Goal: Task Accomplishment & Management: Complete application form

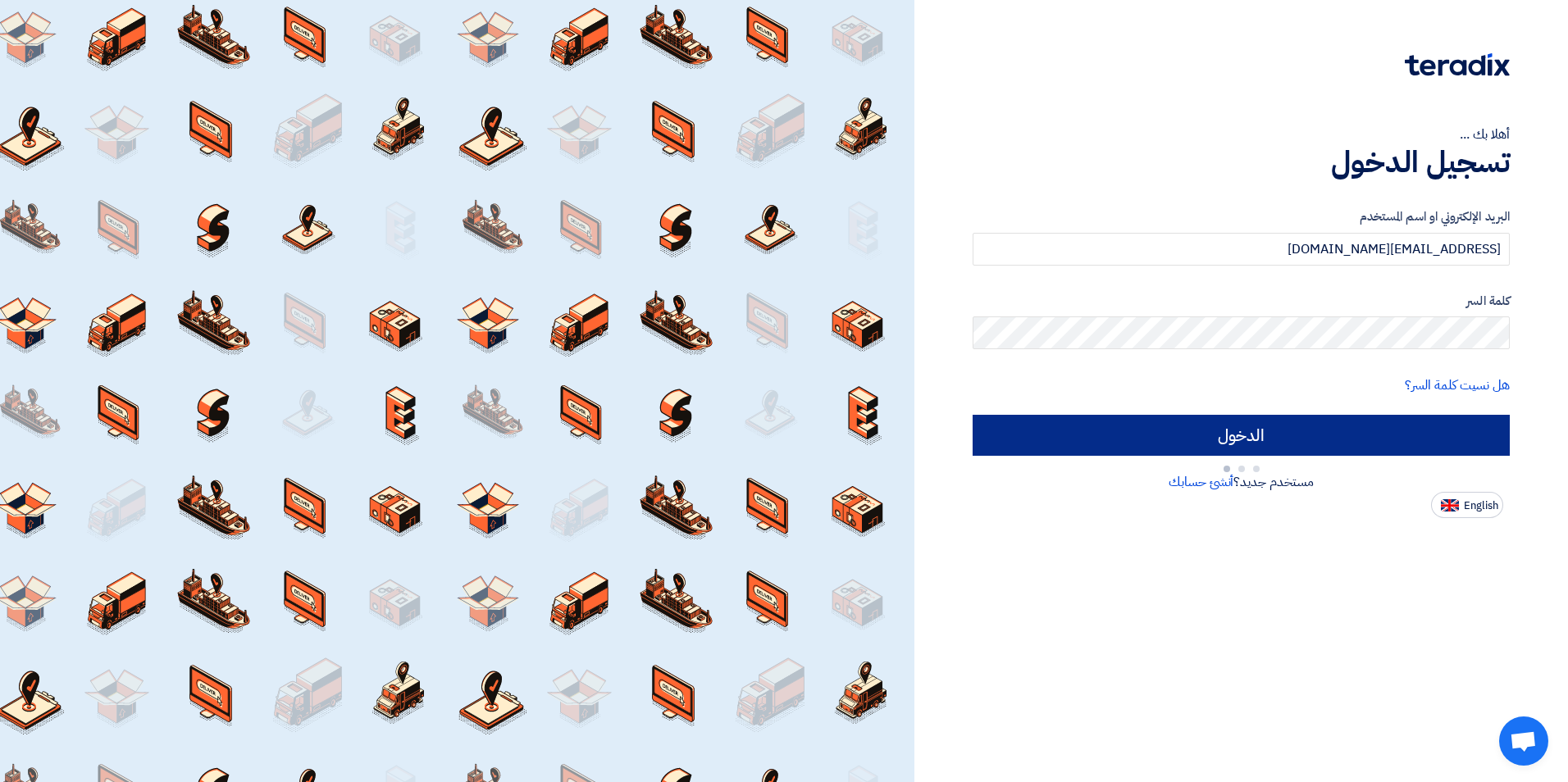
click at [1200, 442] on input "الدخول" at bounding box center [1241, 436] width 537 height 41
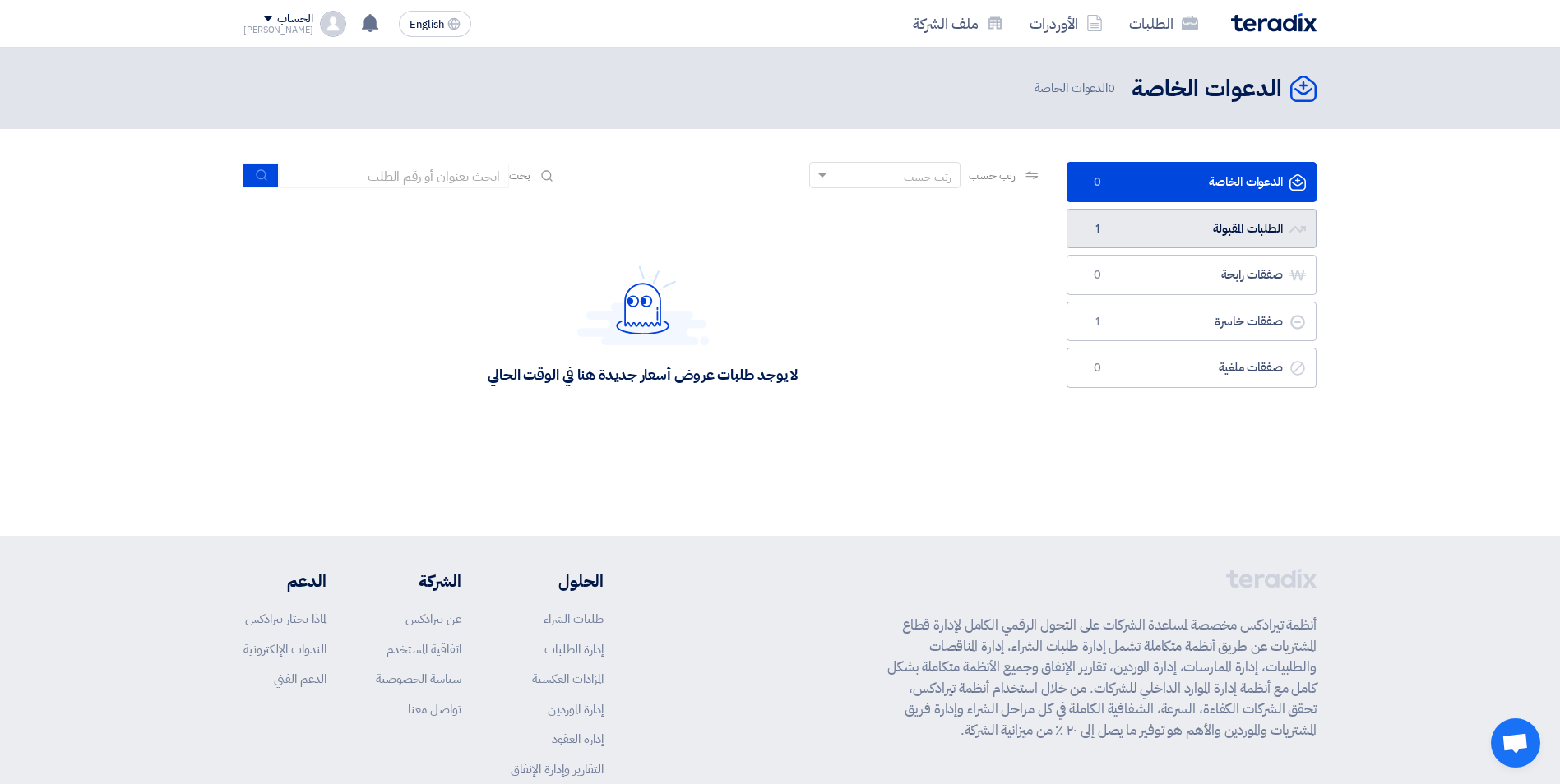
click at [1186, 222] on link "الطلبات المقبولة الطلبات المقبولة 1" at bounding box center [1191, 229] width 250 height 40
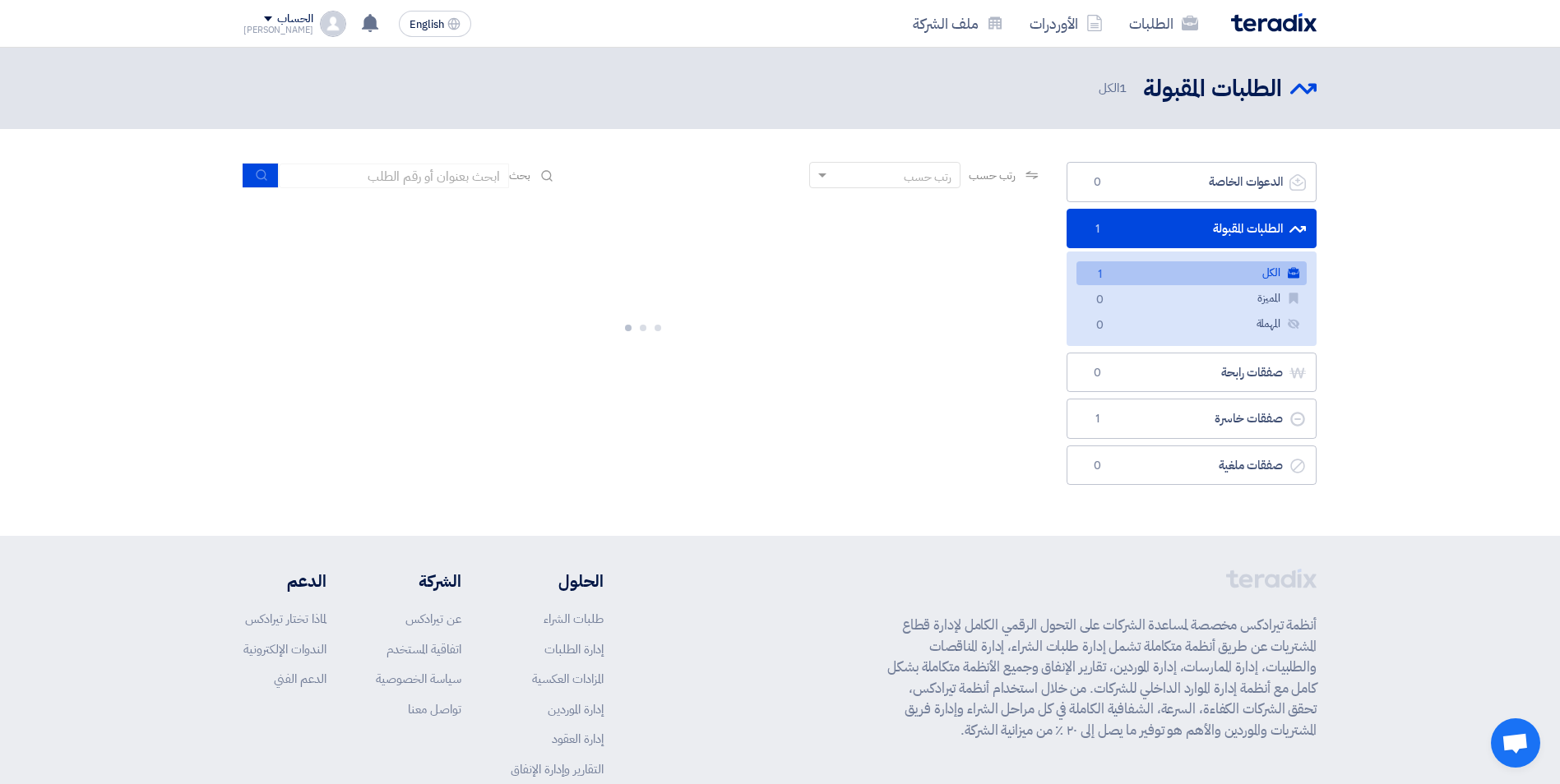
click at [1136, 273] on link "الكل الكل 1" at bounding box center [1191, 273] width 230 height 24
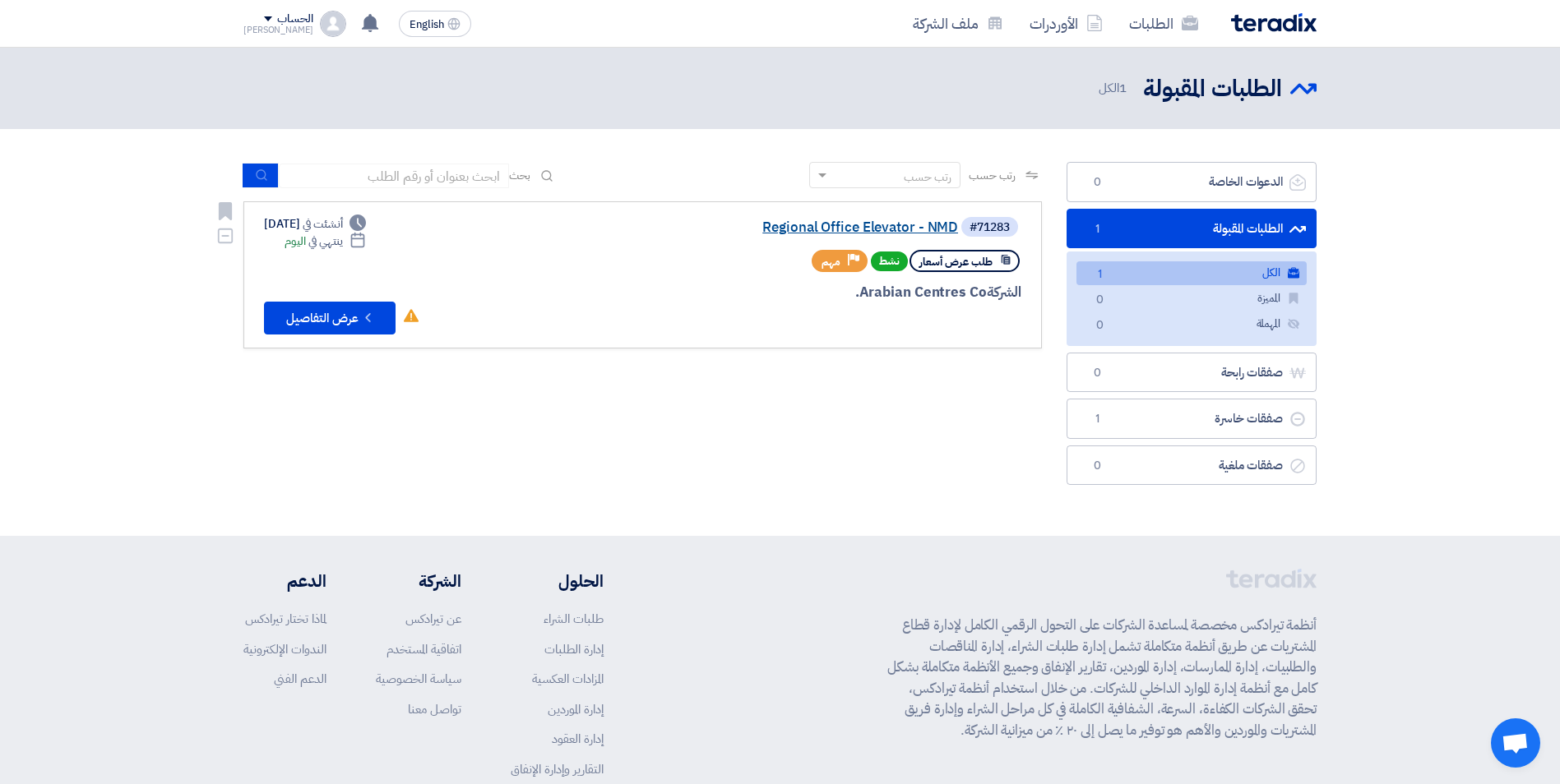
click at [823, 222] on link "Regional Office Elevator - NMD" at bounding box center [794, 228] width 329 height 15
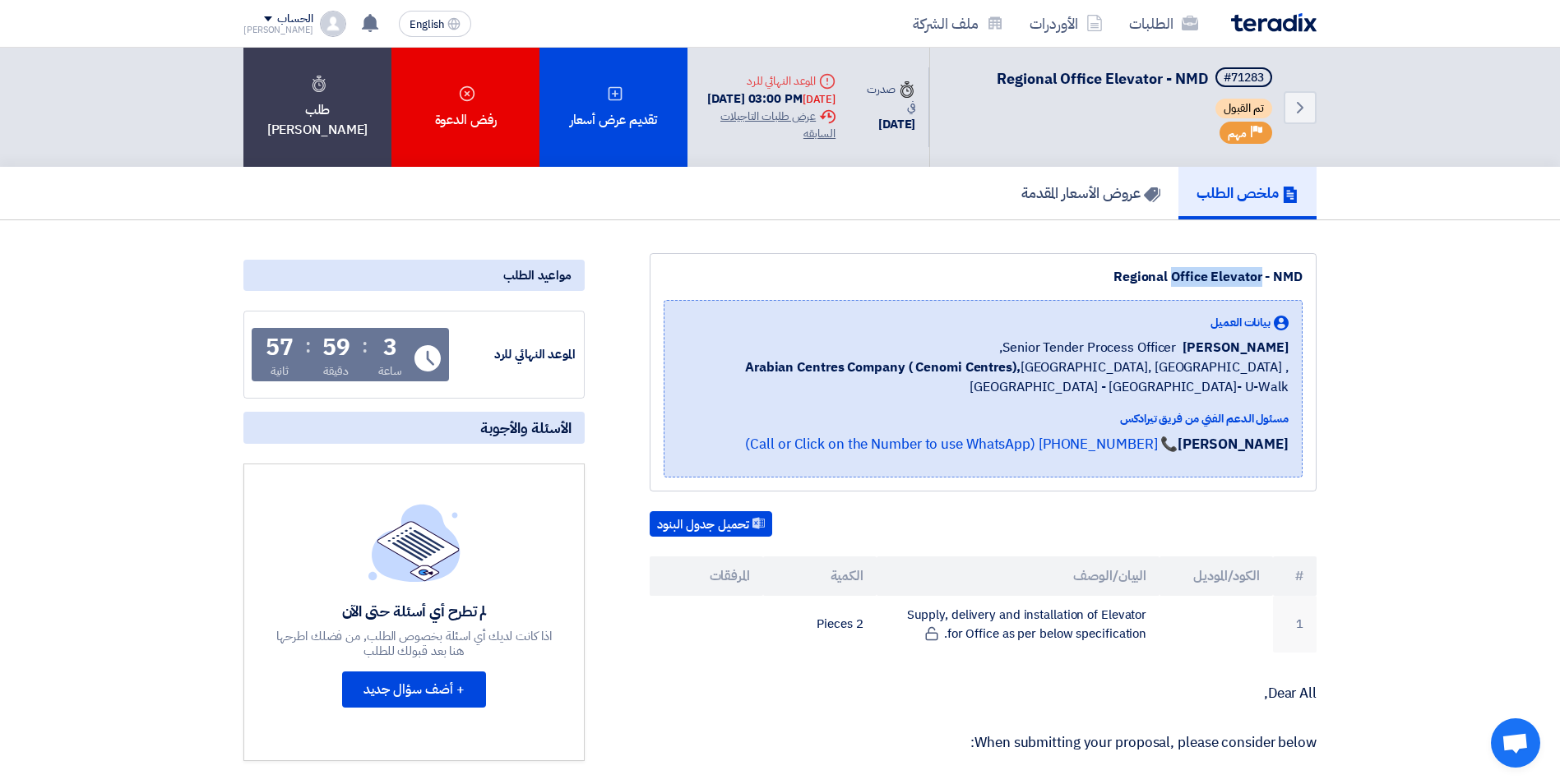
drag, startPoint x: 1119, startPoint y: 274, endPoint x: 1207, endPoint y: 282, distance: 88.4
click at [1207, 282] on div "Regional Office Elevator - NMD" at bounding box center [983, 277] width 639 height 20
drag, startPoint x: 1207, startPoint y: 282, endPoint x: 1184, endPoint y: 276, distance: 23.8
copy div "Regional Office"
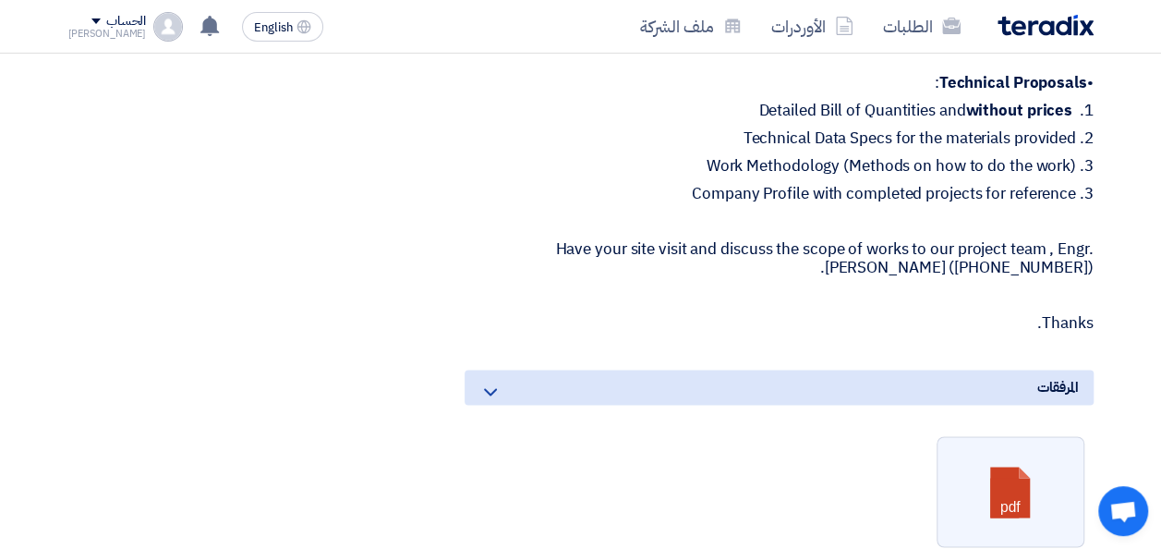
scroll to position [1478, 0]
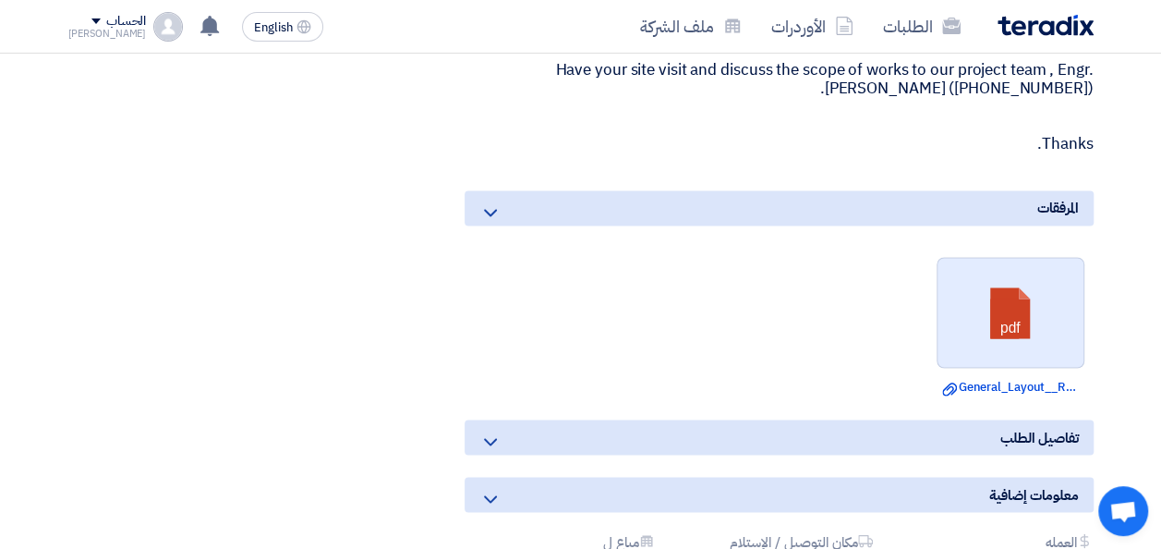
click at [998, 344] on link at bounding box center [1012, 313] width 148 height 111
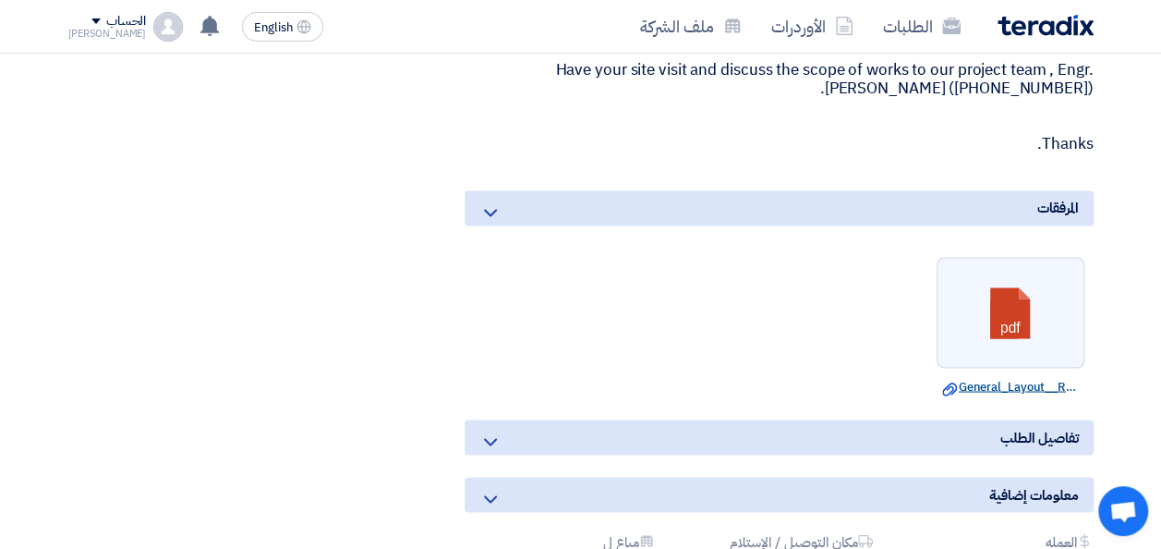
click at [1000, 382] on link "Download file General_Layout__Regional_Office.pdf" at bounding box center [1010, 386] width 137 height 18
drag, startPoint x: 968, startPoint y: 375, endPoint x: 865, endPoint y: 358, distance: 105.0
click at [865, 358] on ul "pdf Download file General_Layout__Regional_Office.pdf" at bounding box center [779, 326] width 629 height 157
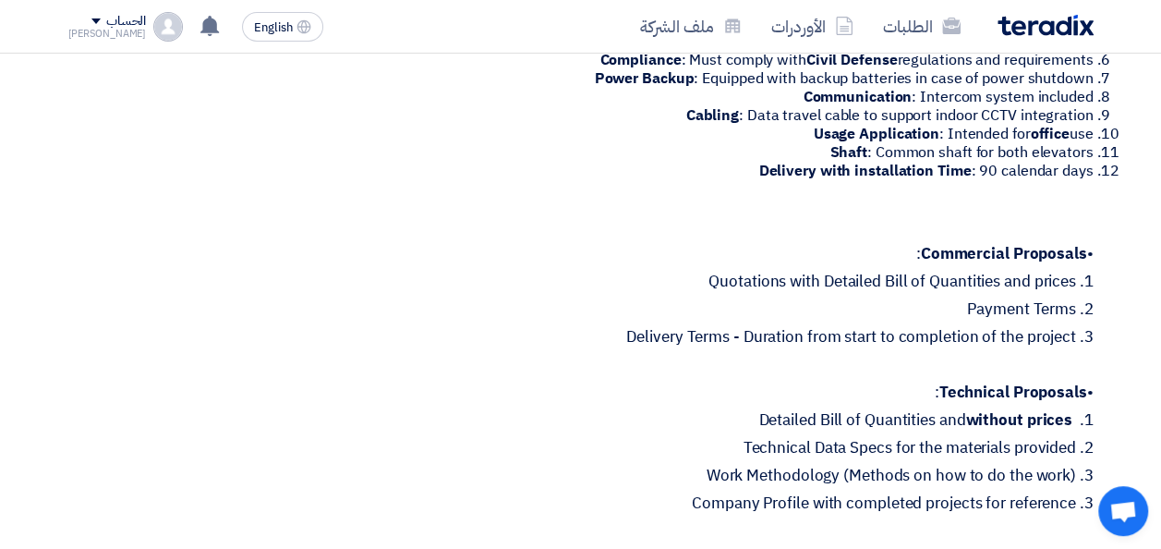
scroll to position [1016, 0]
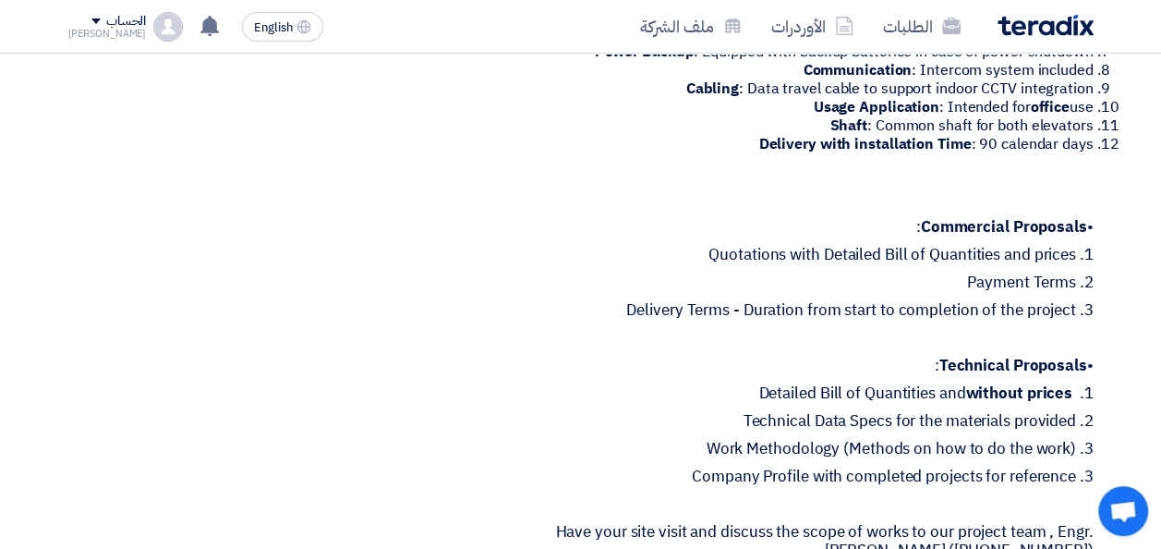
drag, startPoint x: 674, startPoint y: 476, endPoint x: 1020, endPoint y: 482, distance: 345.6
click at [1020, 482] on p "3. Company Profile with completed projects for reference" at bounding box center [779, 477] width 629 height 18
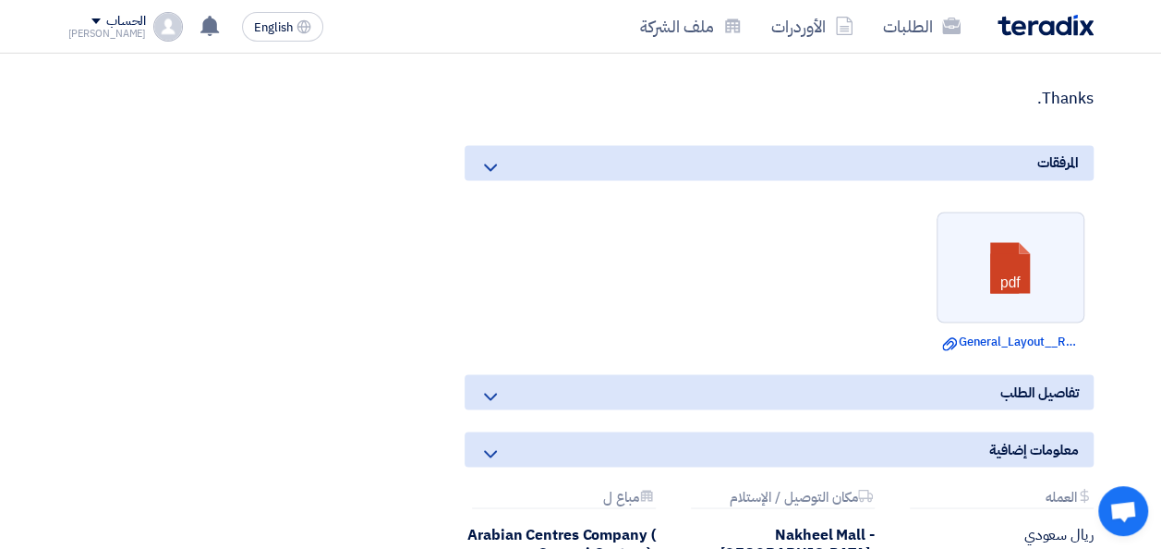
scroll to position [1571, 0]
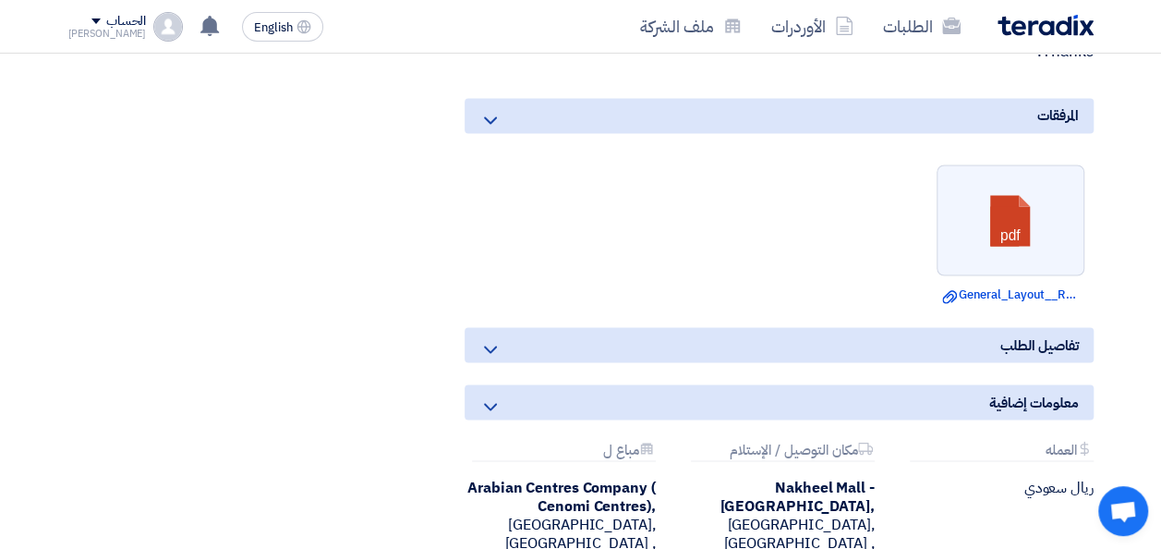
click at [492, 347] on use at bounding box center [490, 349] width 13 height 7
click at [494, 340] on icon at bounding box center [491, 349] width 22 height 22
click at [1033, 344] on span "تفاصيل الطلب" at bounding box center [1040, 344] width 79 height 20
click at [494, 405] on icon at bounding box center [491, 406] width 22 height 22
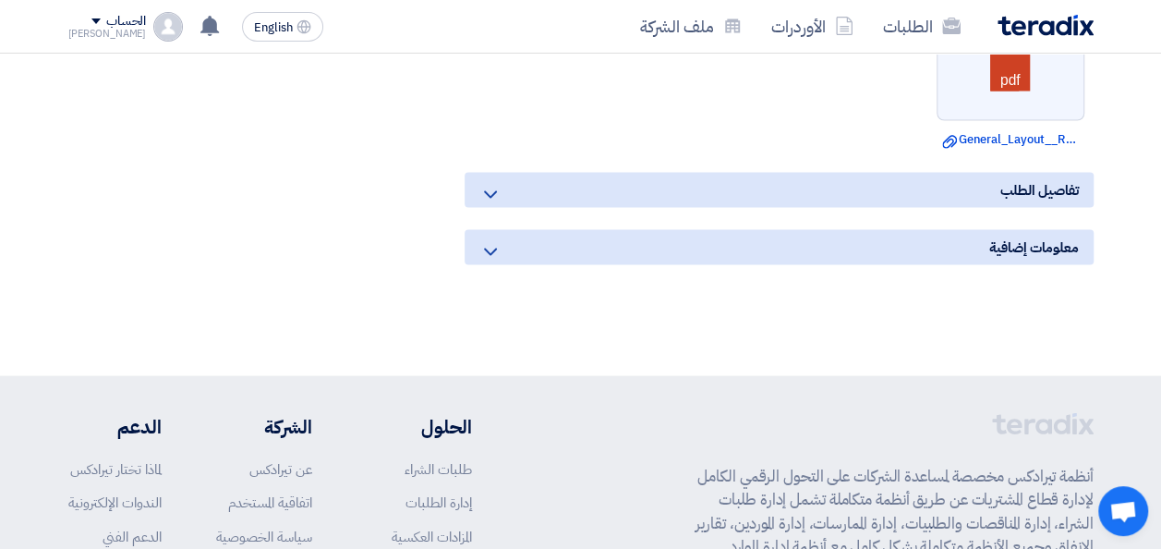
scroll to position [1756, 0]
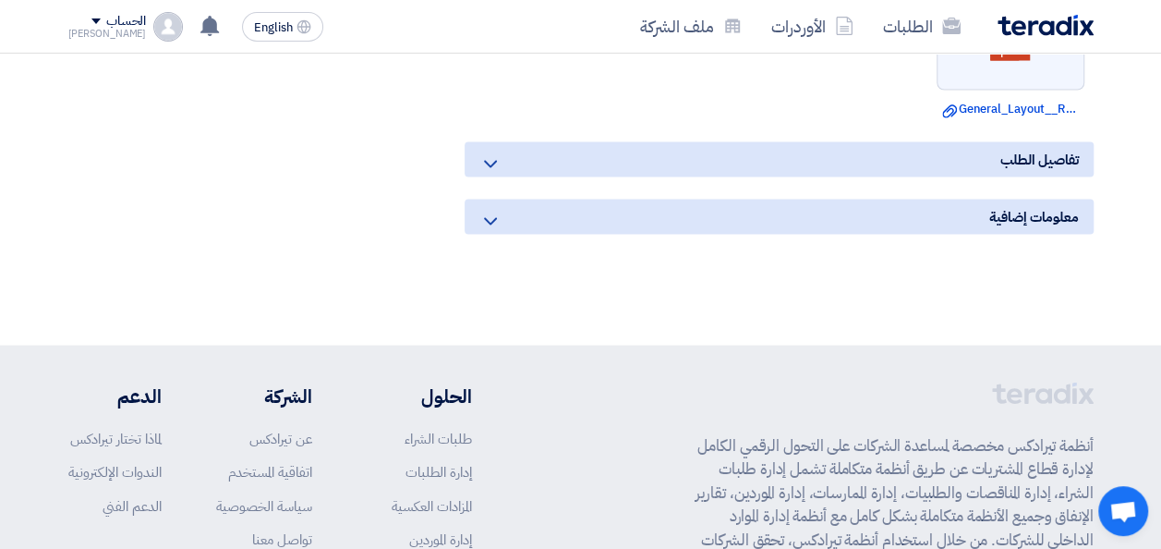
click at [870, 214] on div "معلومات إضافية" at bounding box center [779, 217] width 629 height 35
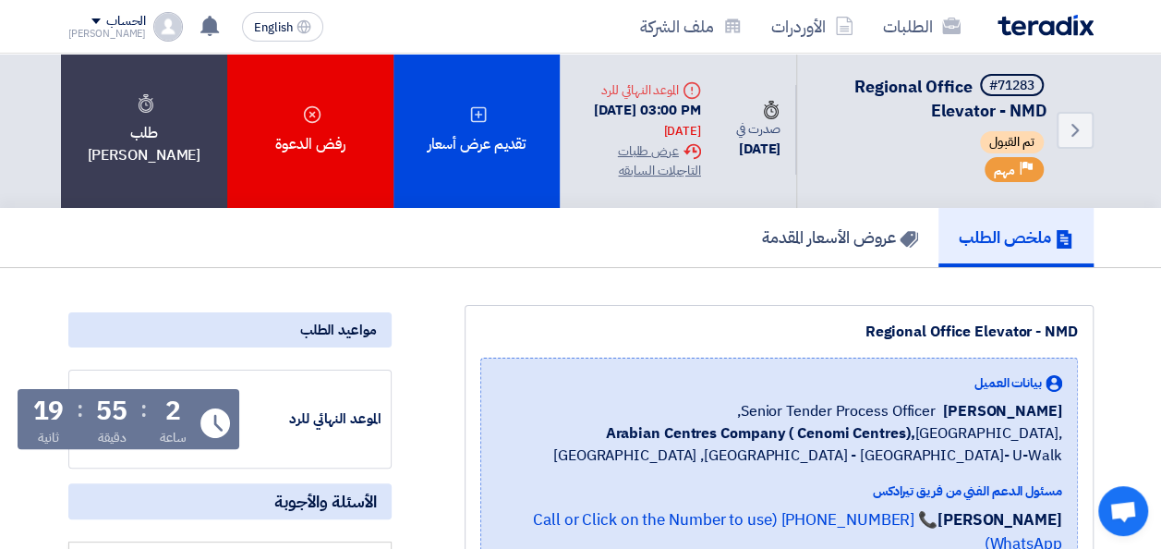
scroll to position [0, 0]
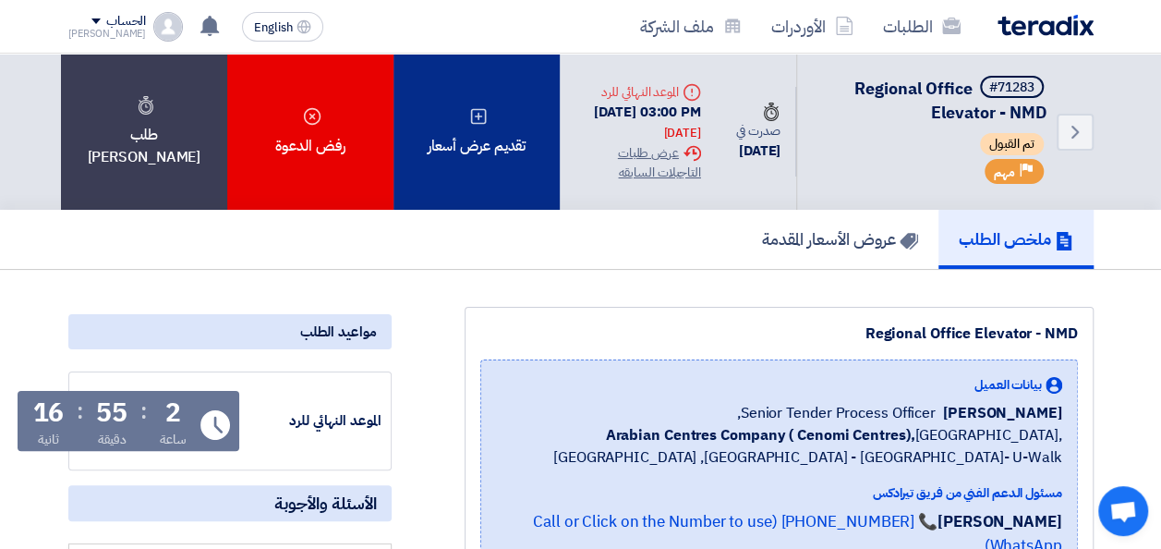
click at [476, 138] on div "تقديم عرض أسعار" at bounding box center [477, 132] width 166 height 156
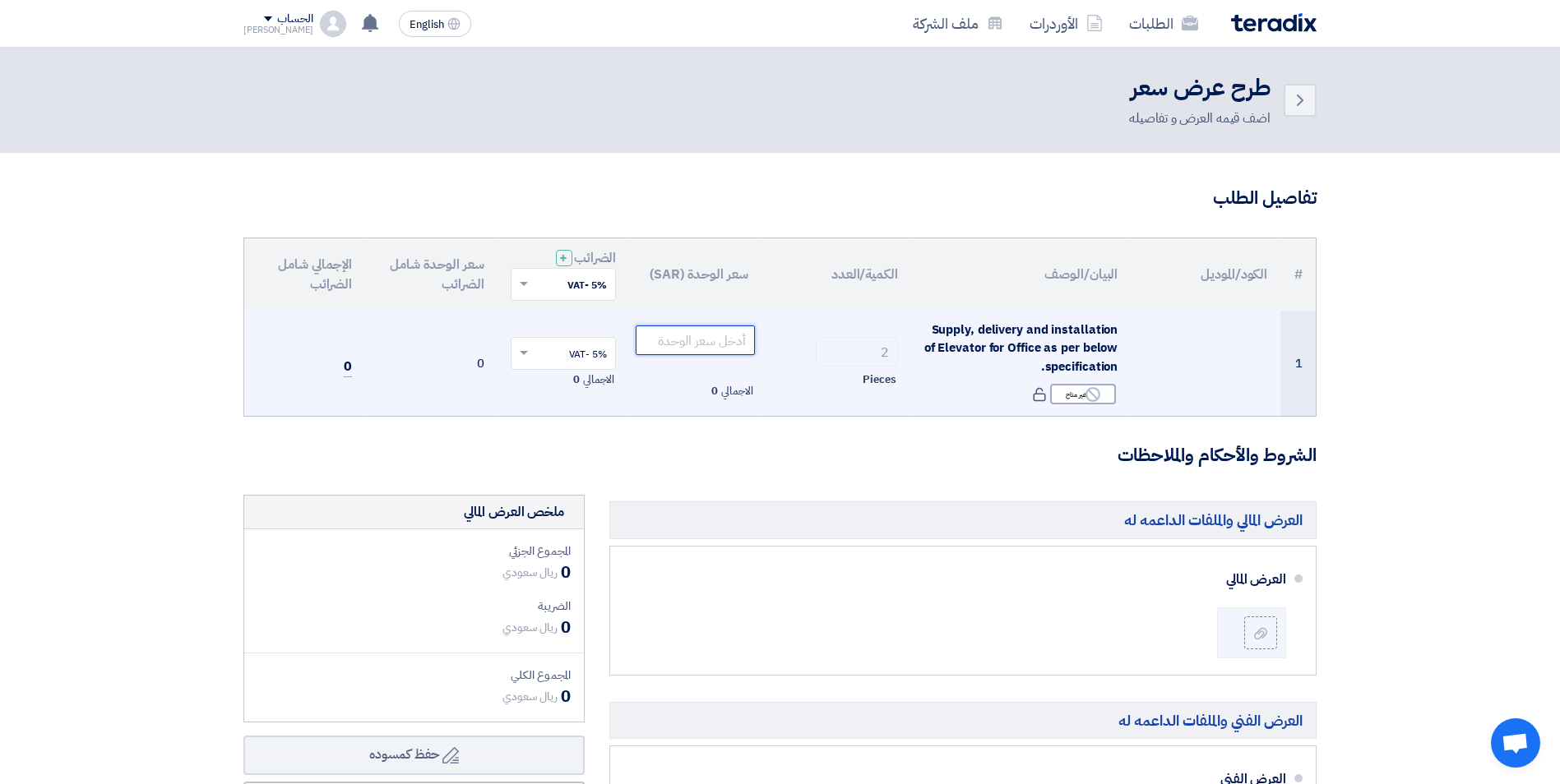
click at [706, 341] on input "number" at bounding box center [695, 340] width 119 height 29
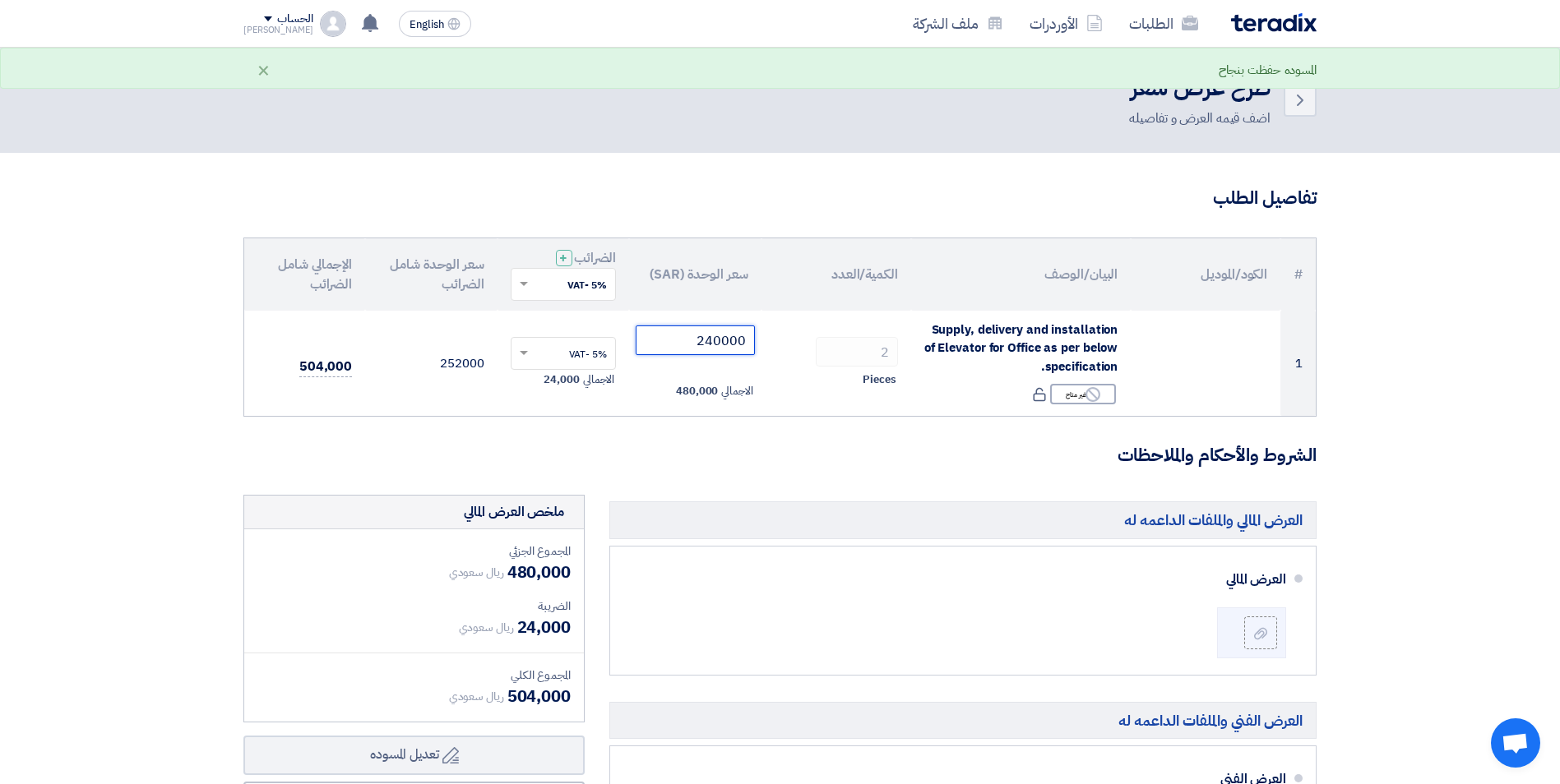
type input "240000"
click at [529, 286] on span at bounding box center [521, 284] width 20 height 15
click at [849, 490] on form "تفاصيل الطلب # الكود/الموديل البيان/الوصف الكمية/العدد سعر الوحدة (SAR) [DEMOGR…" at bounding box center [780, 779] width 1073 height 1185
click at [552, 446] on h3 "الشروط والأحكام والملاحظات" at bounding box center [780, 456] width 1073 height 26
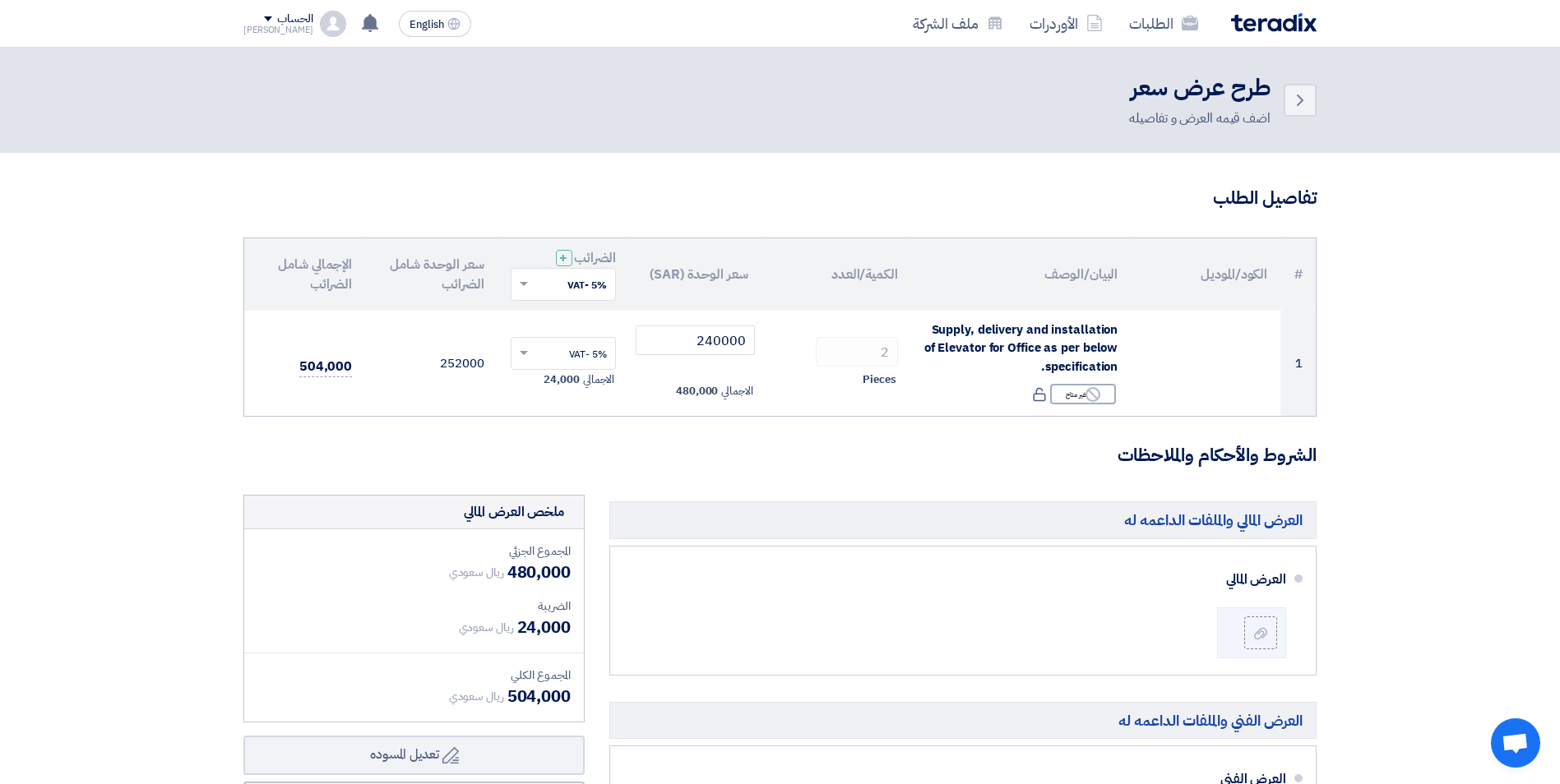
click at [529, 283] on span at bounding box center [521, 284] width 20 height 15
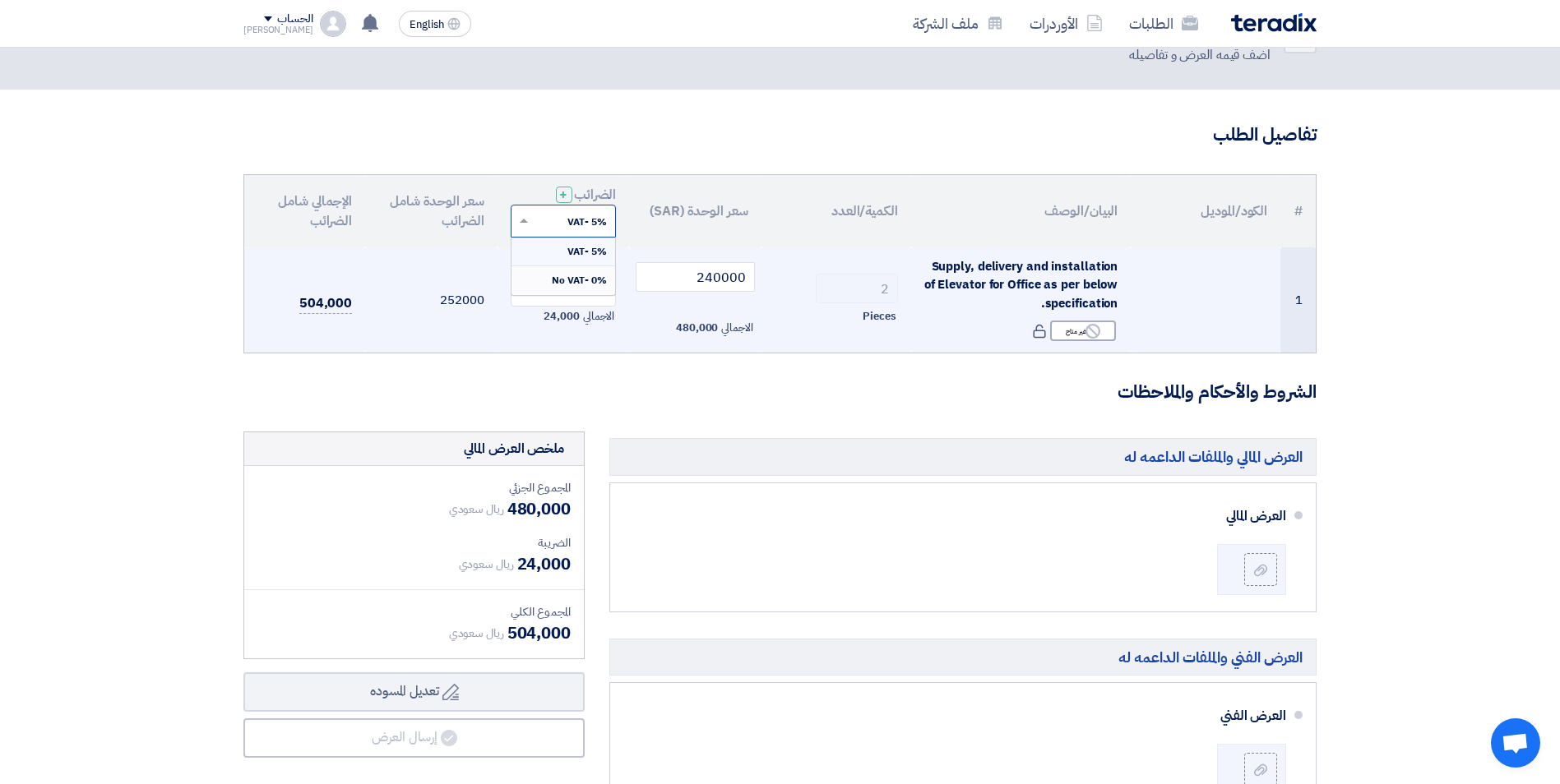
scroll to position [165, 0]
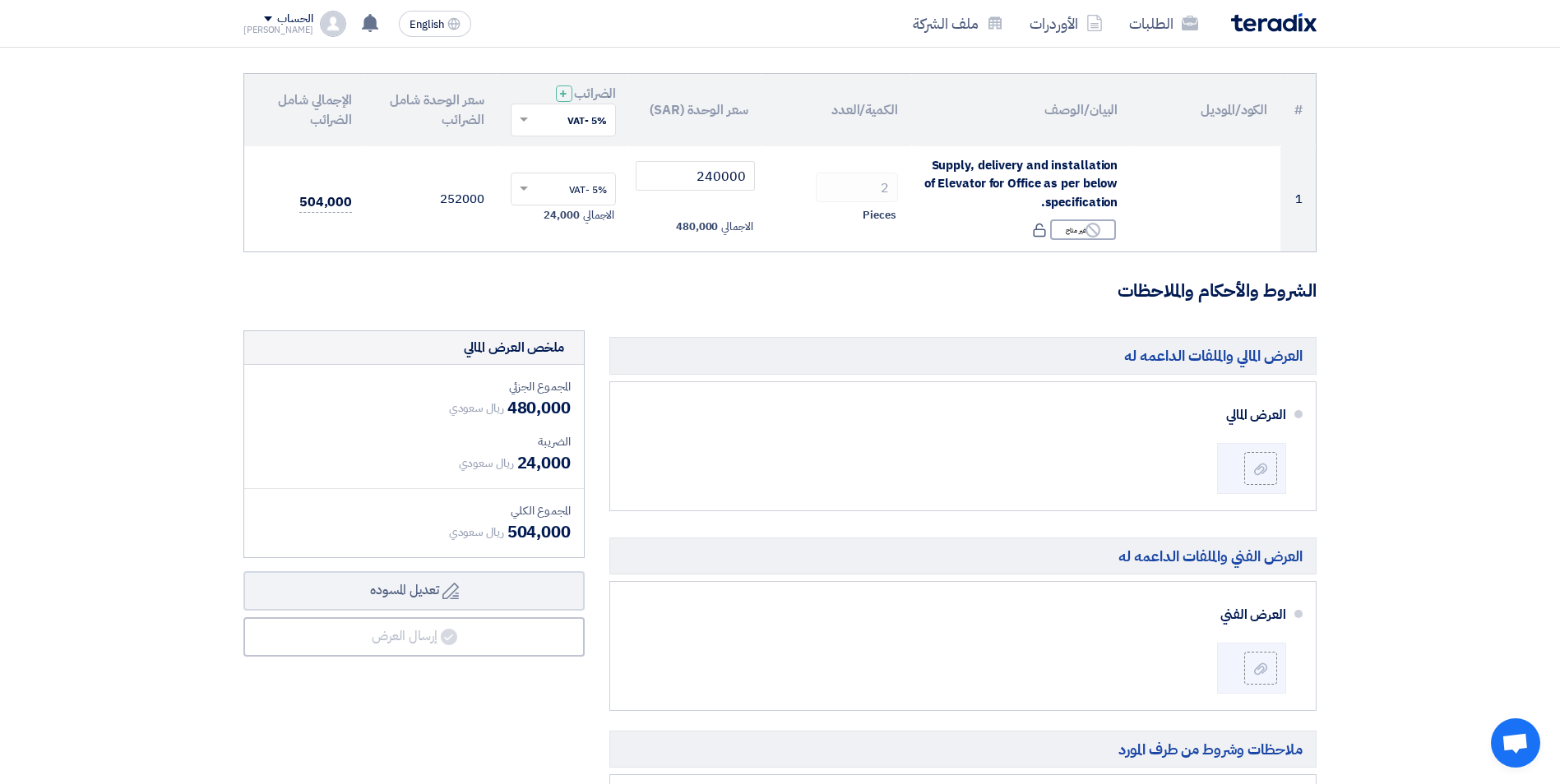
drag, startPoint x: 841, startPoint y: 289, endPoint x: 820, endPoint y: 290, distance: 21.0
click at [841, 288] on h3 "الشروط والأحكام والملاحظات" at bounding box center [780, 291] width 1073 height 26
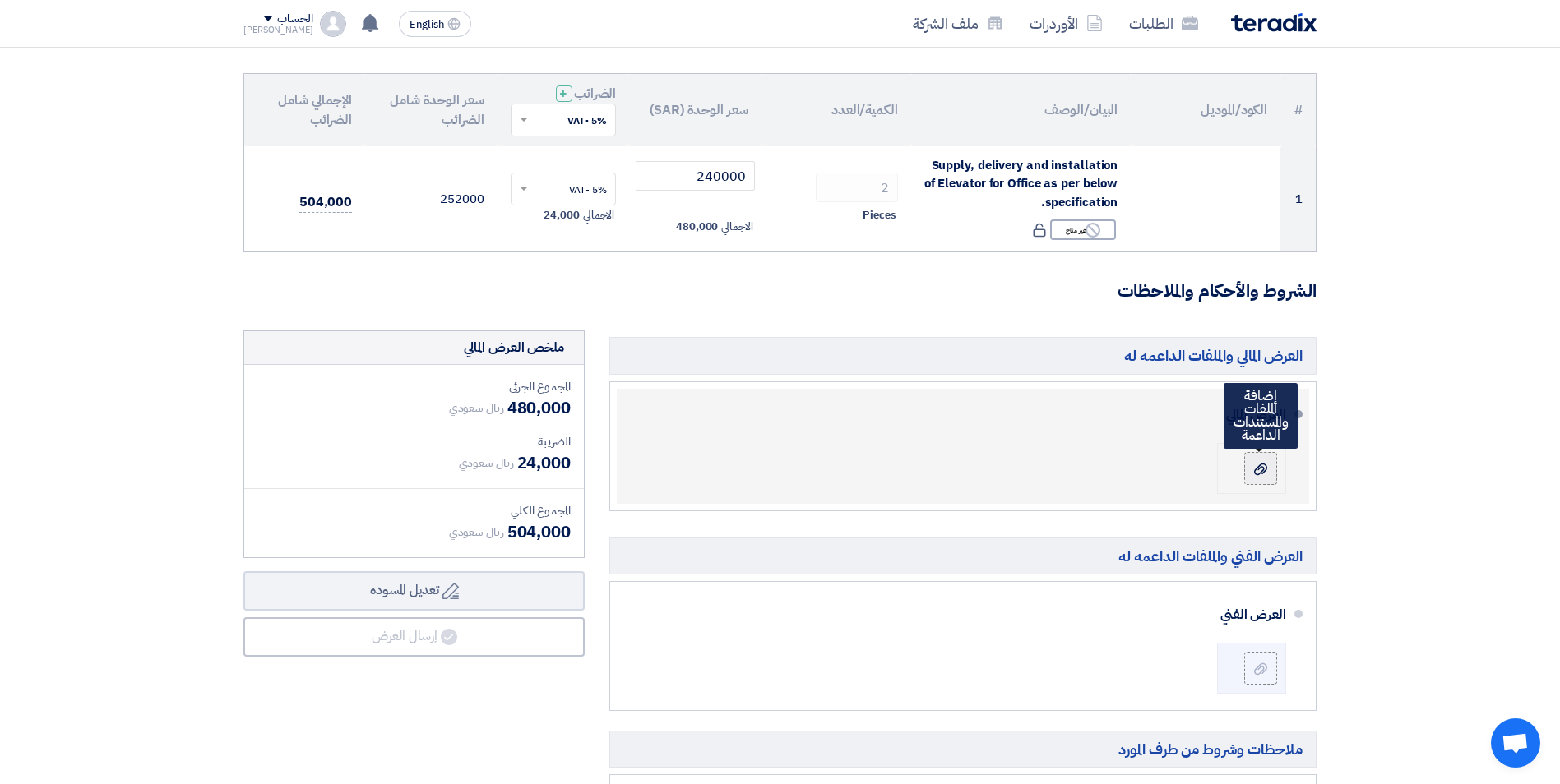
click at [1252, 462] on div at bounding box center [1260, 468] width 20 height 16
click at [0, 0] on input "file" at bounding box center [0, 0] width 0 height 0
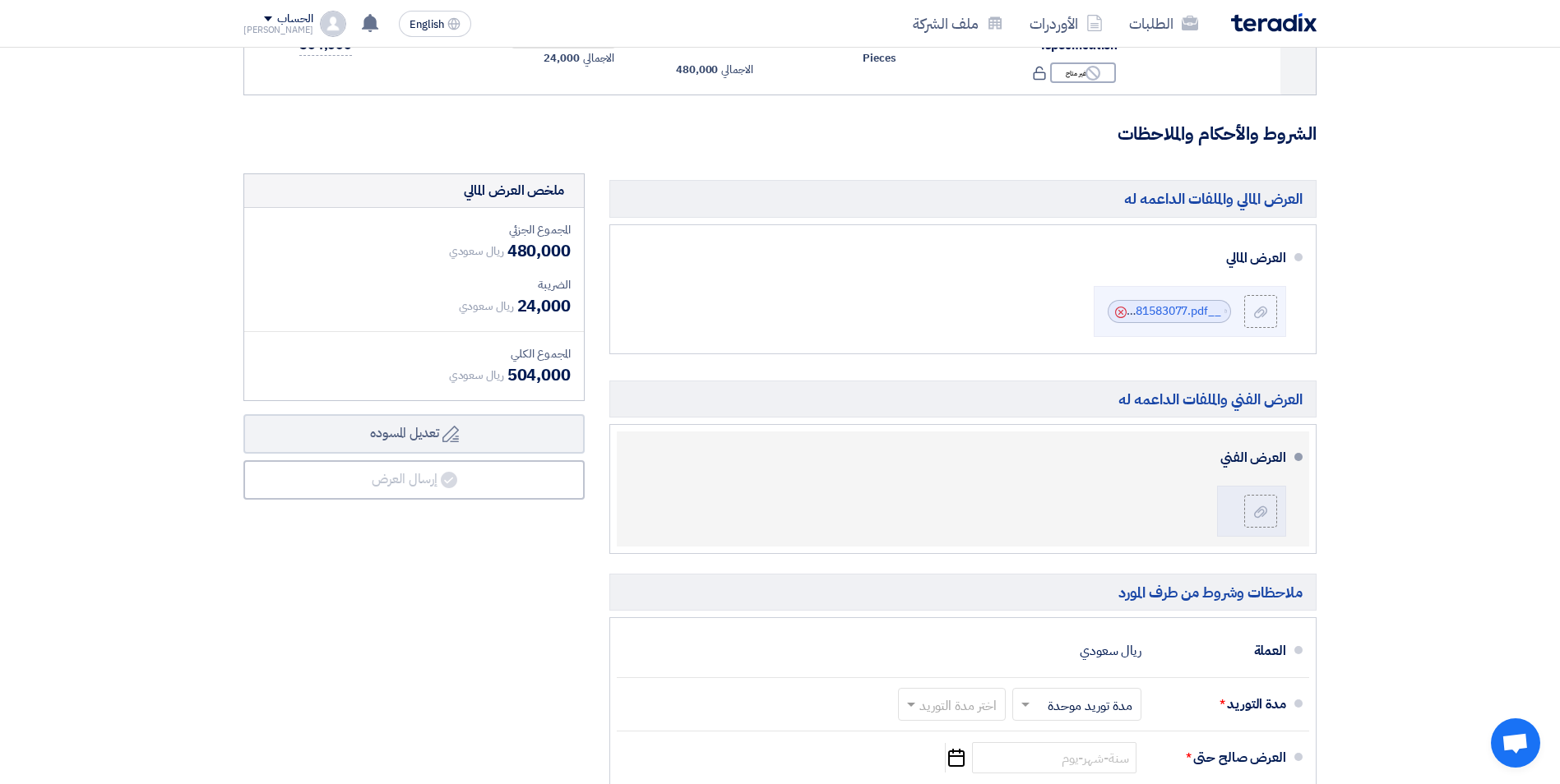
scroll to position [329, 0]
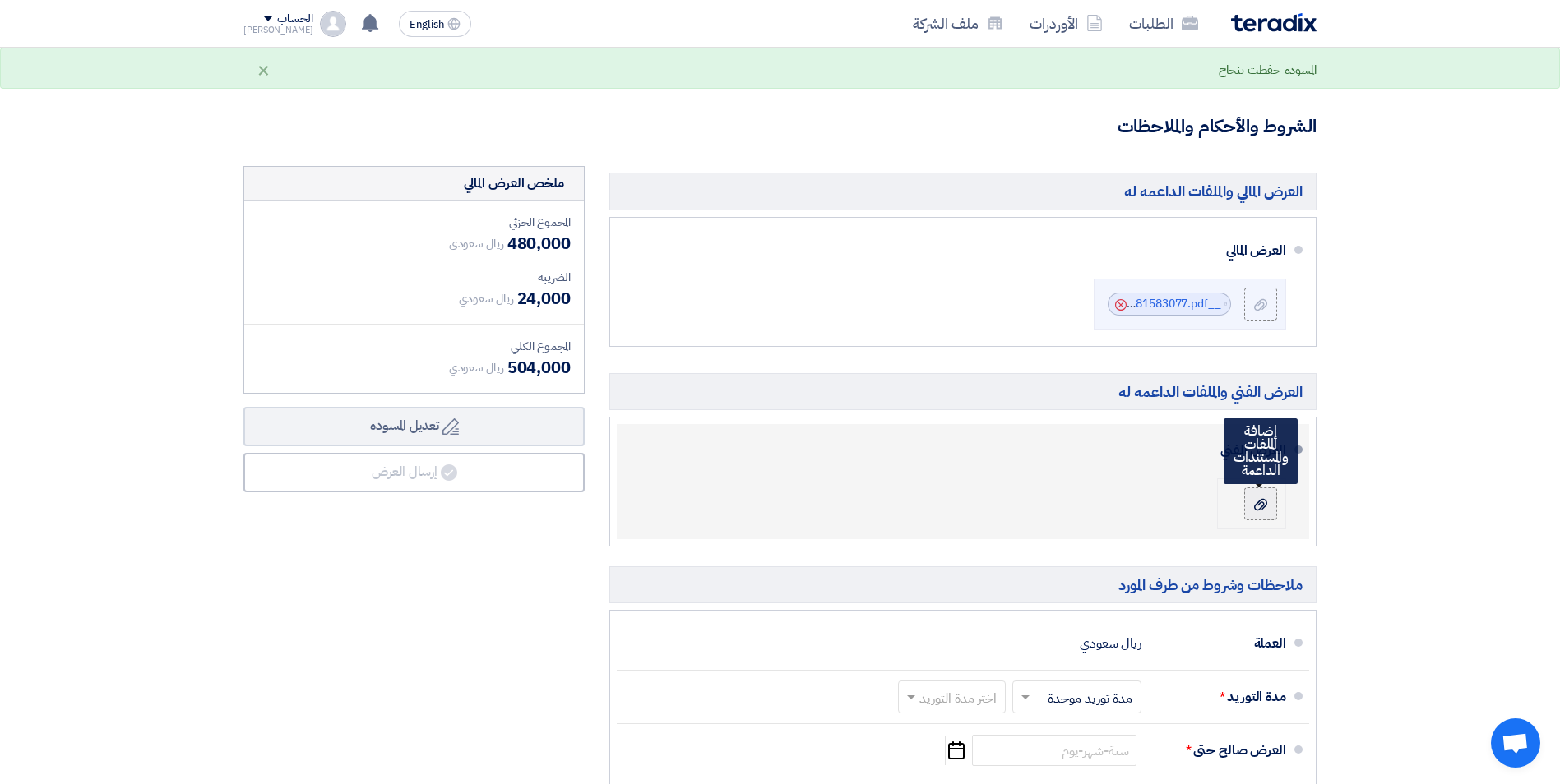
click at [1260, 505] on icon at bounding box center [1260, 505] width 13 height 13
click at [0, 0] on input "file" at bounding box center [0, 0] width 0 height 0
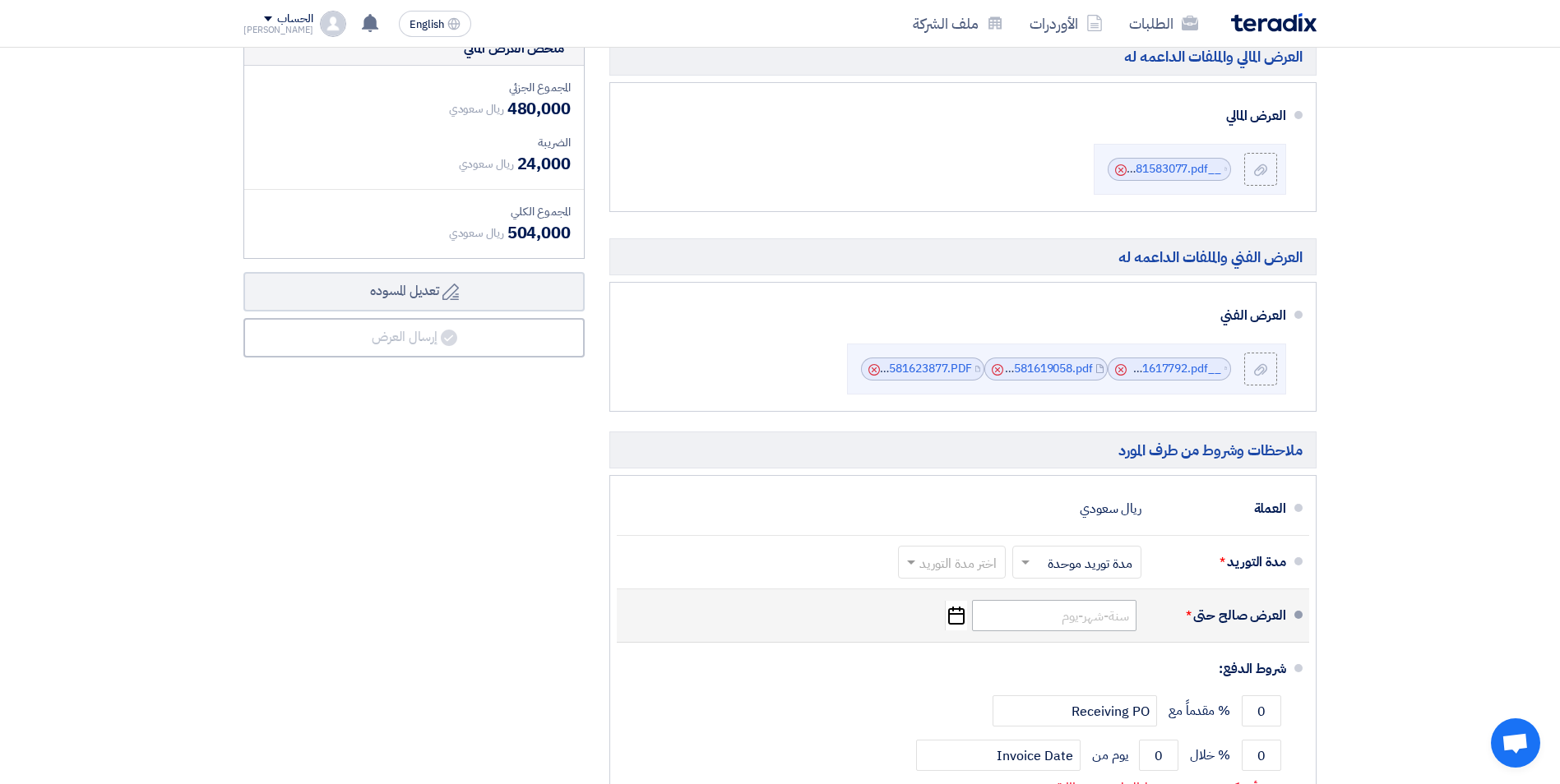
scroll to position [493, 0]
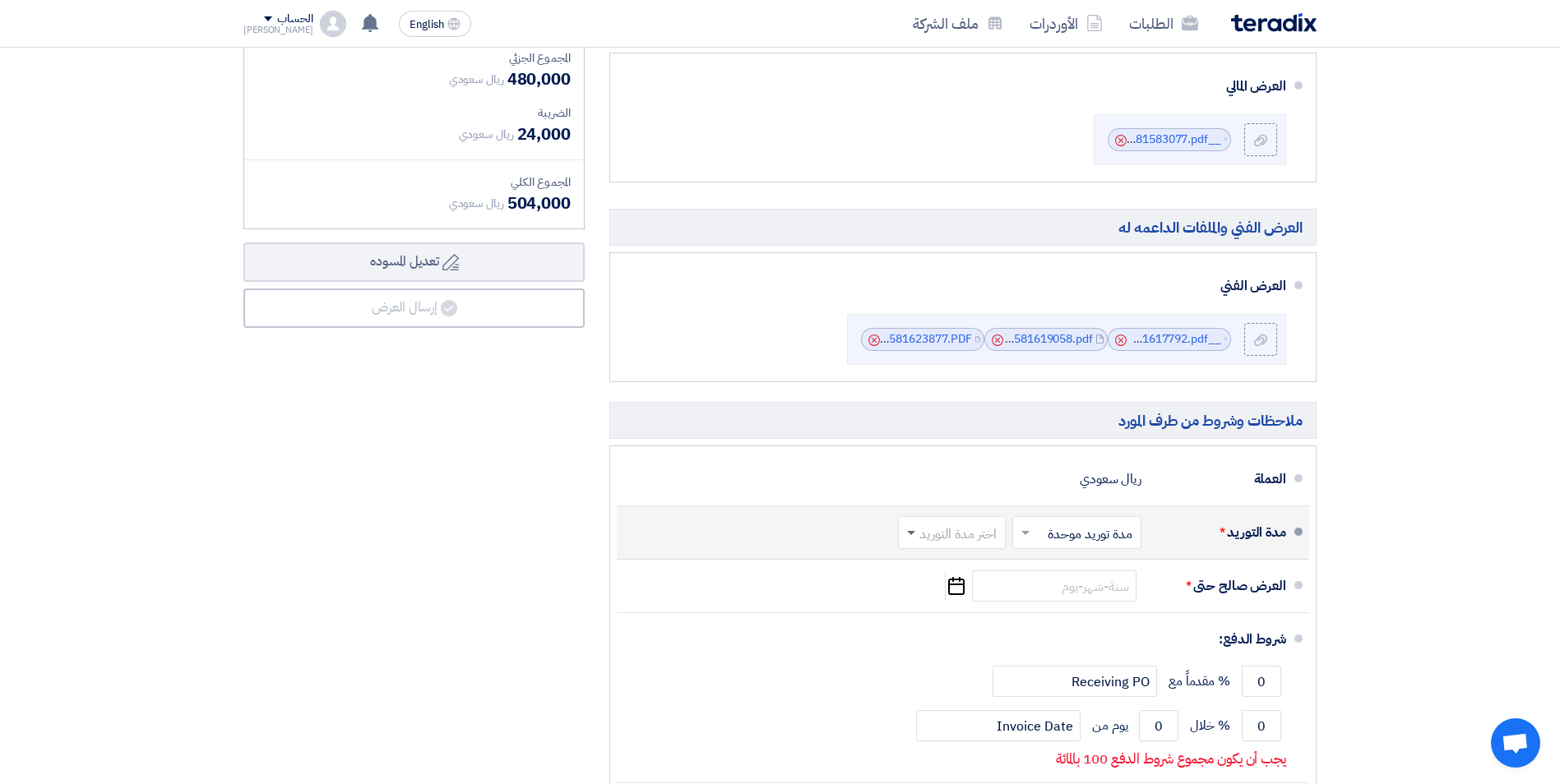
click at [911, 531] on span at bounding box center [910, 534] width 8 height 5
click at [950, 666] on span "8-12 اسبوع" at bounding box center [967, 668] width 64 height 20
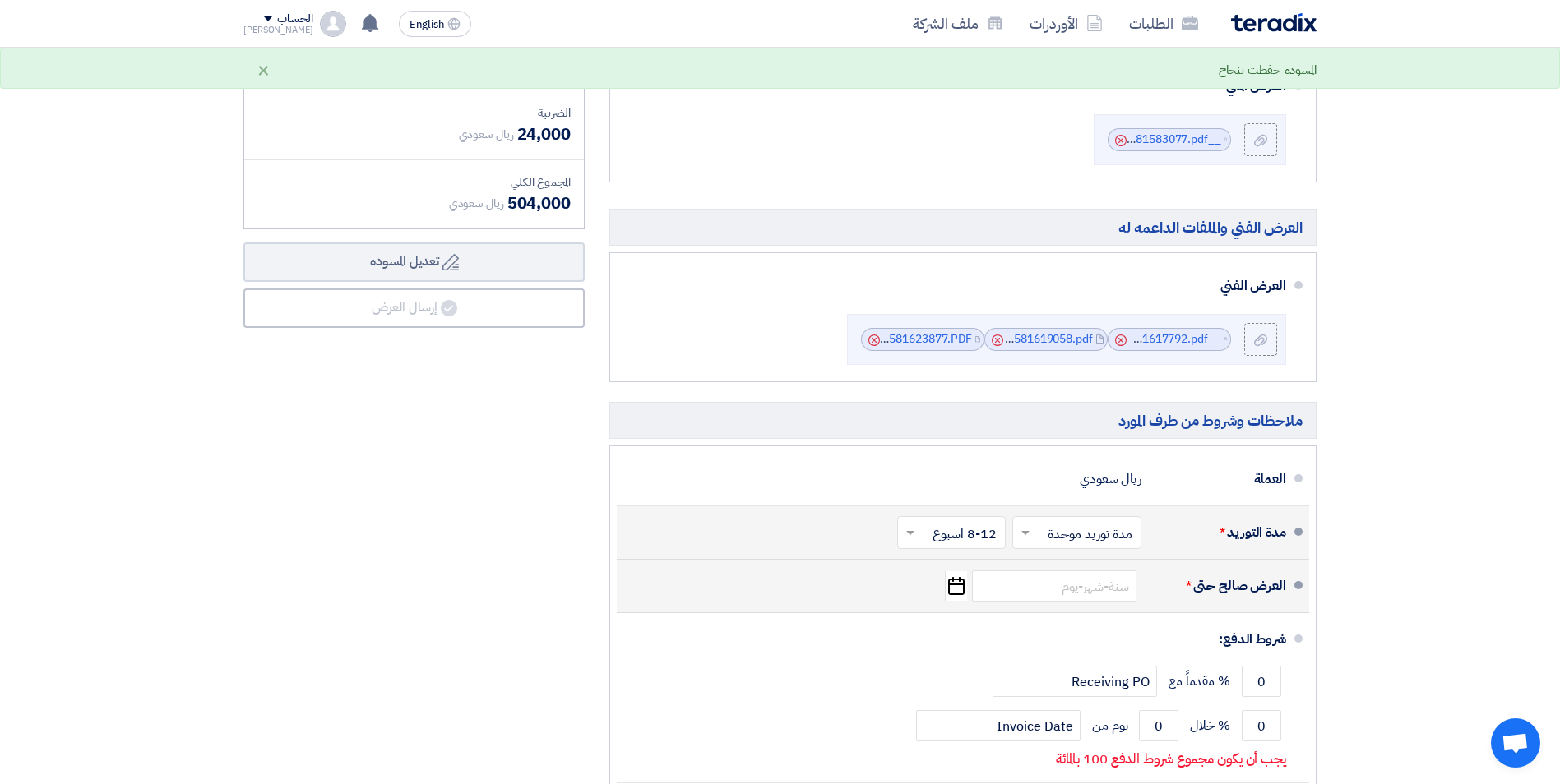
click at [947, 591] on icon "Pick a date" at bounding box center [956, 586] width 22 height 29
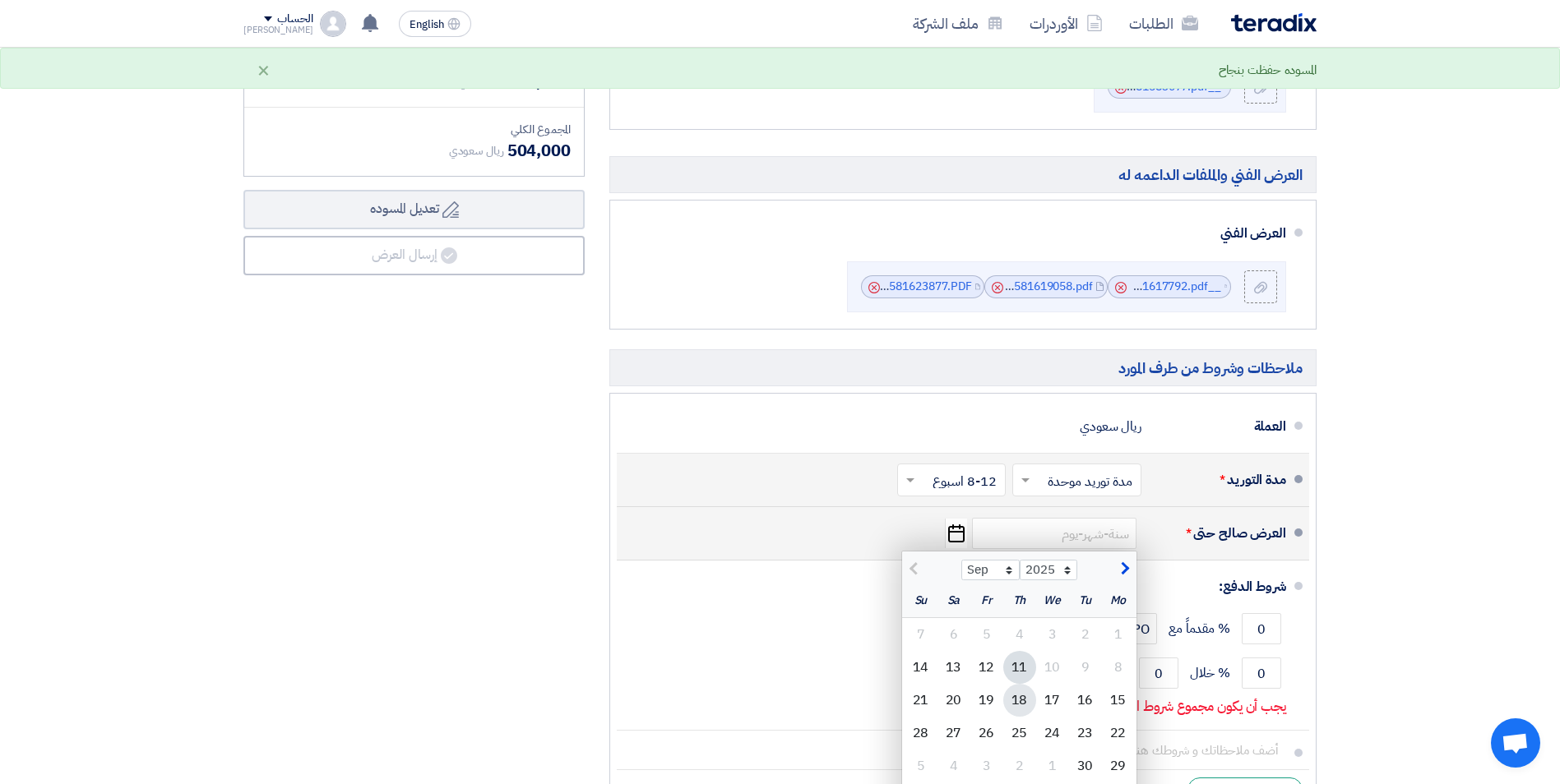
scroll to position [576, 0]
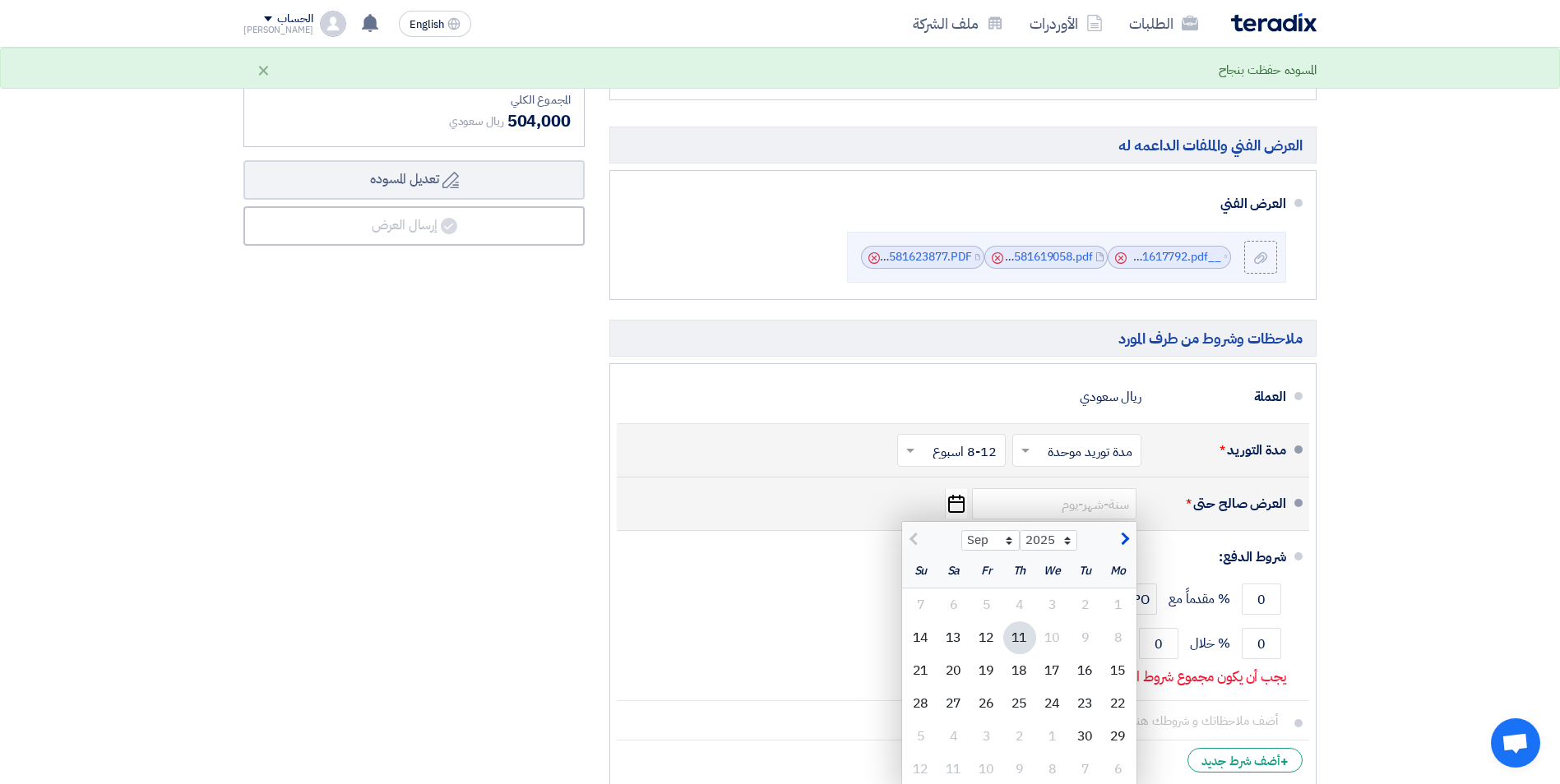
click at [1124, 540] on span "button" at bounding box center [1123, 540] width 9 height 18
select select "10"
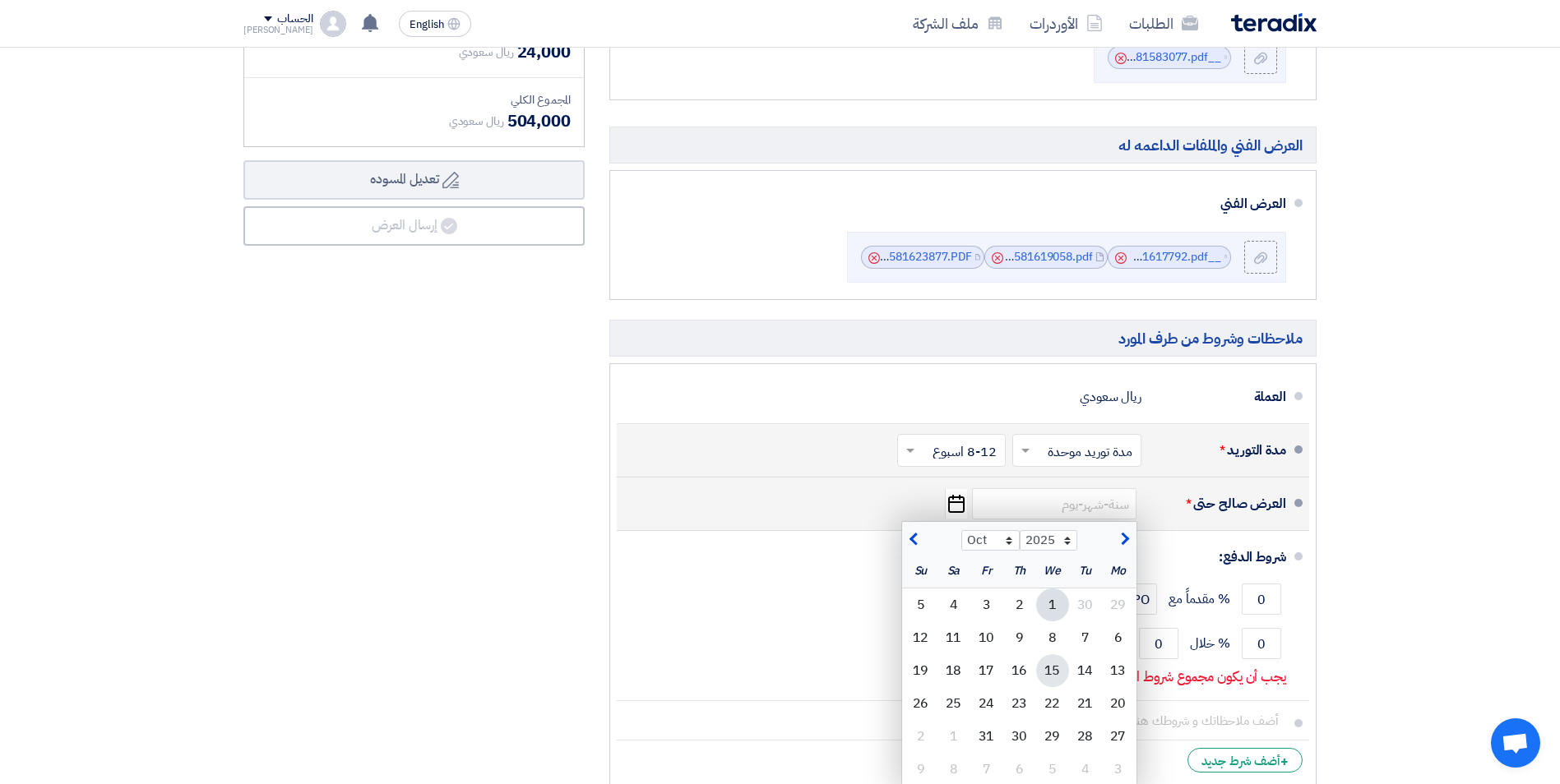
click at [1048, 665] on div "15" at bounding box center [1052, 670] width 33 height 33
type input "[DATE]"
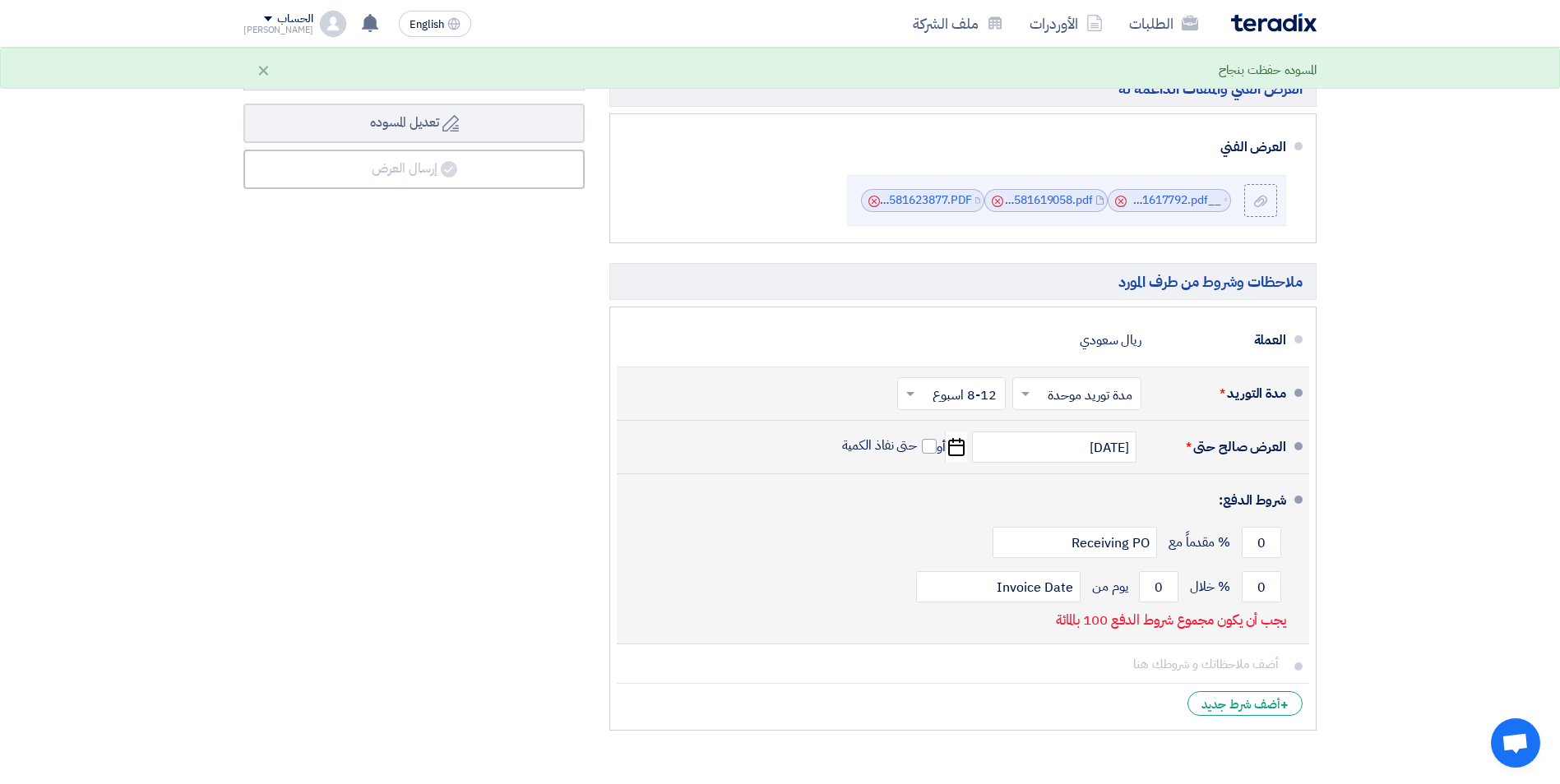
scroll to position [658, 0]
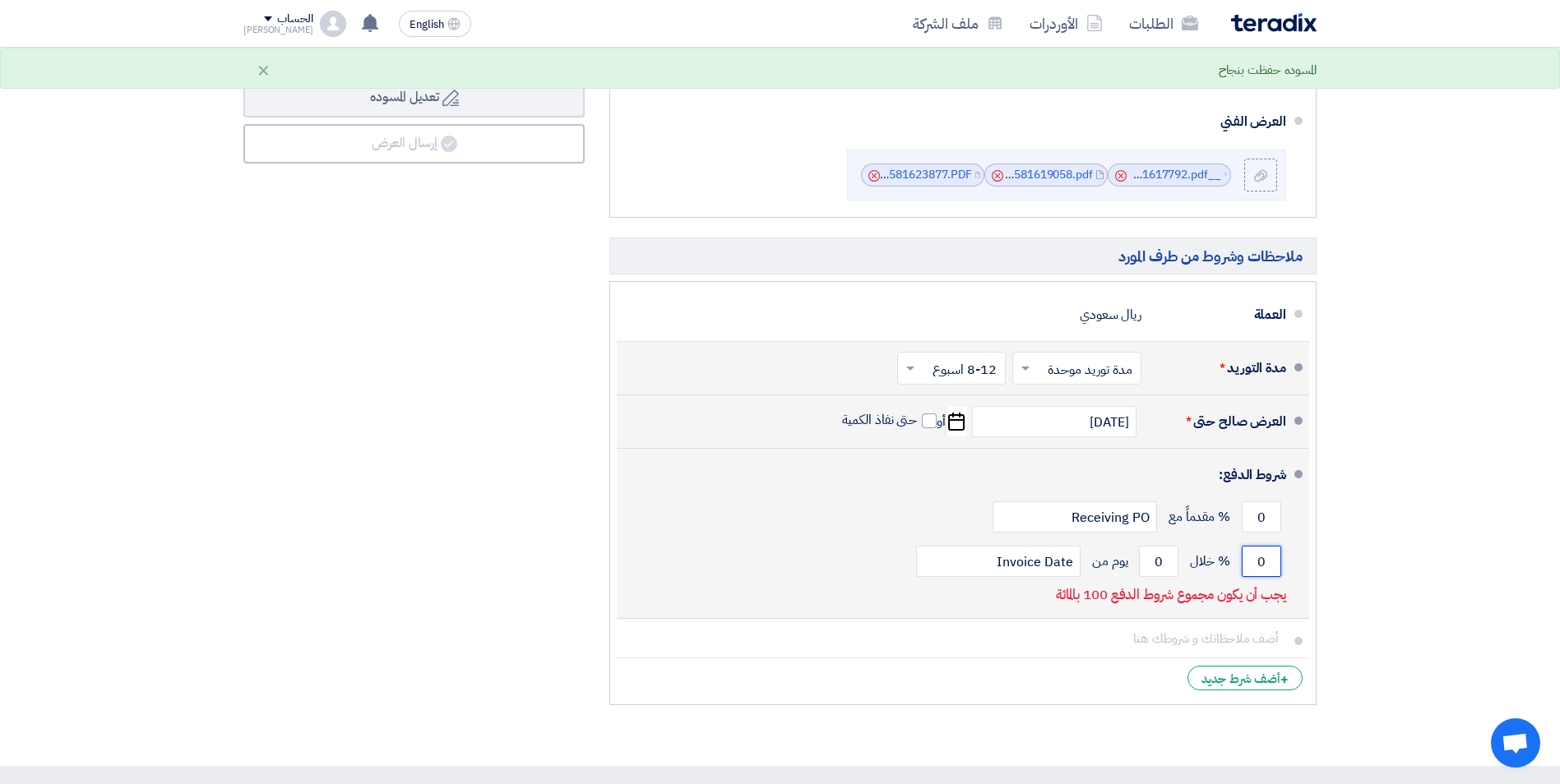
click at [1266, 564] on input "0" at bounding box center [1261, 562] width 39 height 31
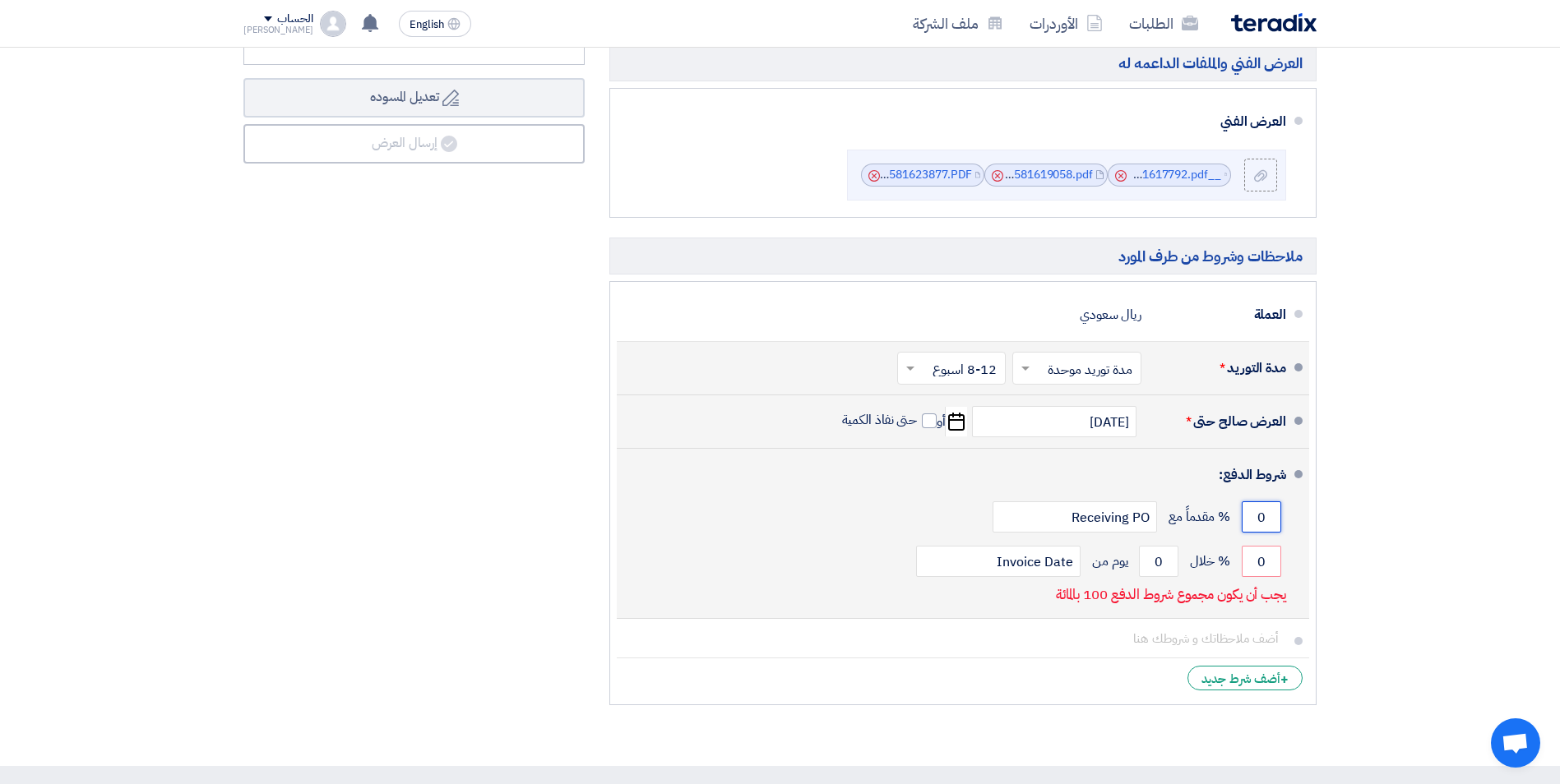
click at [1259, 521] on input "0" at bounding box center [1261, 517] width 39 height 31
click at [1265, 514] on input "0" at bounding box center [1261, 517] width 39 height 31
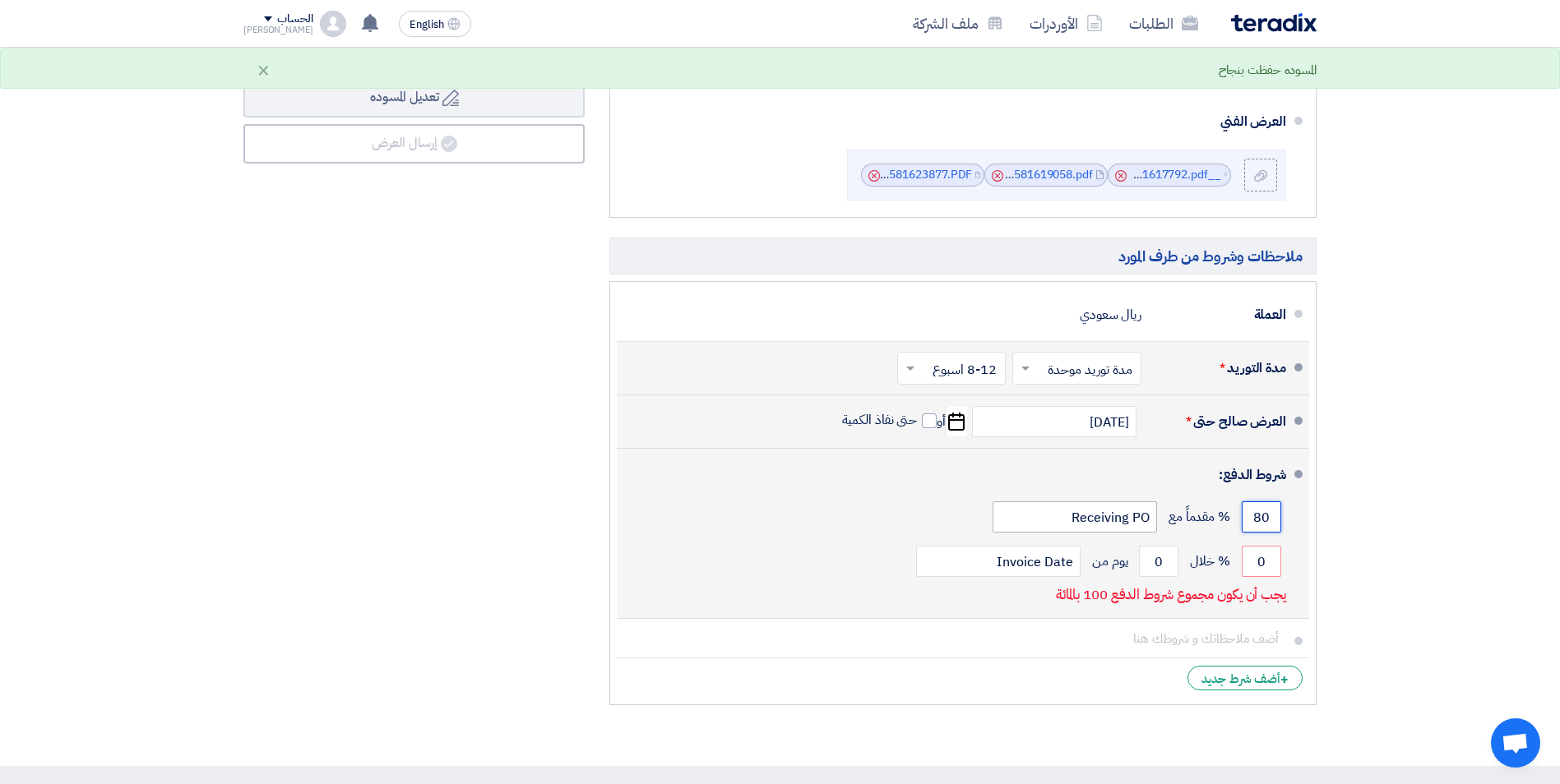
type input "80"
click at [1063, 513] on input "Receiving PO" at bounding box center [1074, 517] width 165 height 31
click at [1149, 515] on input "Receiving PO" at bounding box center [1074, 517] width 165 height 31
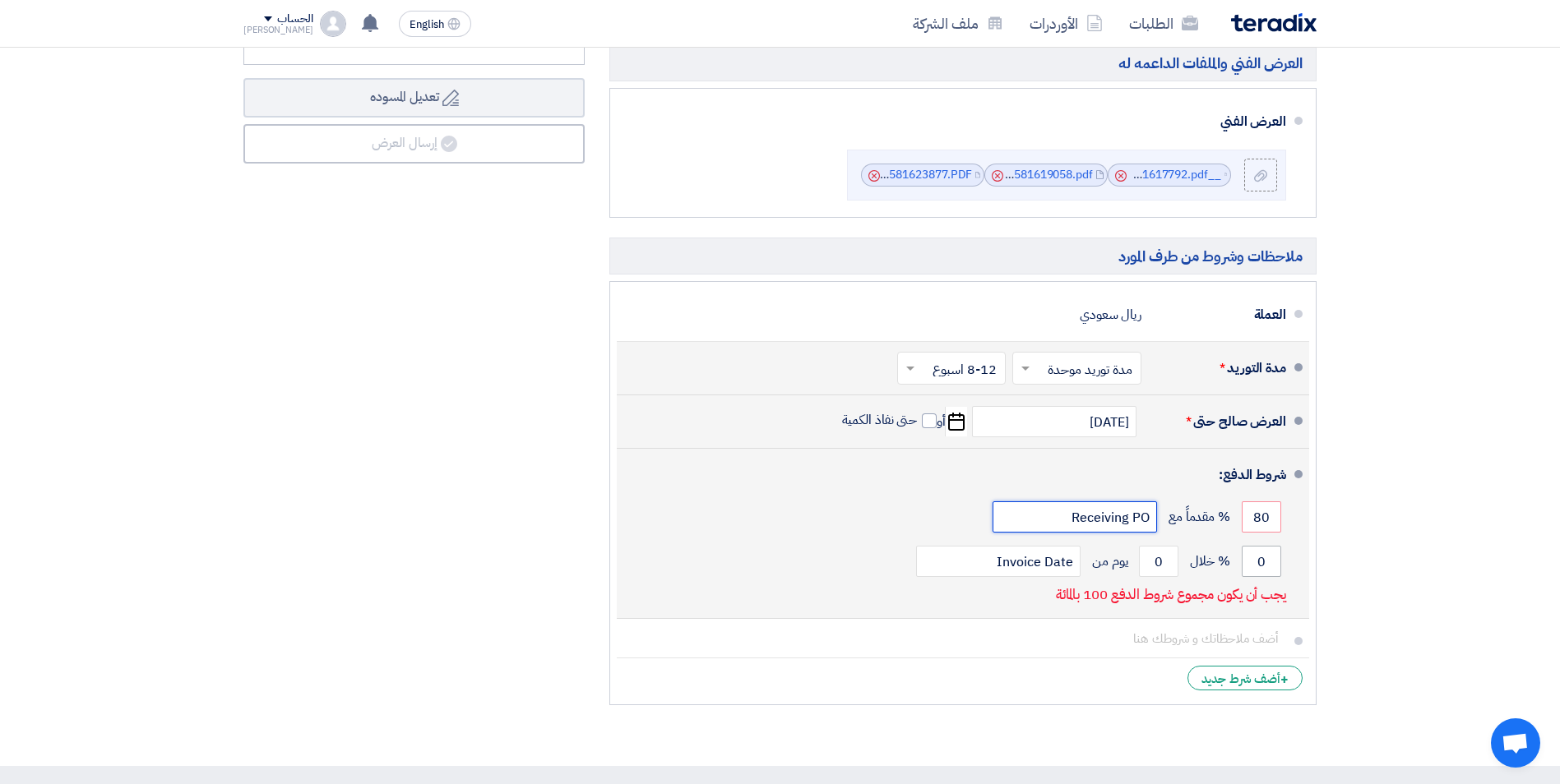
type input "Receiving PO"
click at [1263, 562] on input "0" at bounding box center [1261, 562] width 39 height 31
click at [1256, 561] on input "0" at bounding box center [1261, 562] width 39 height 31
click at [1265, 567] on input "0" at bounding box center [1261, 562] width 39 height 31
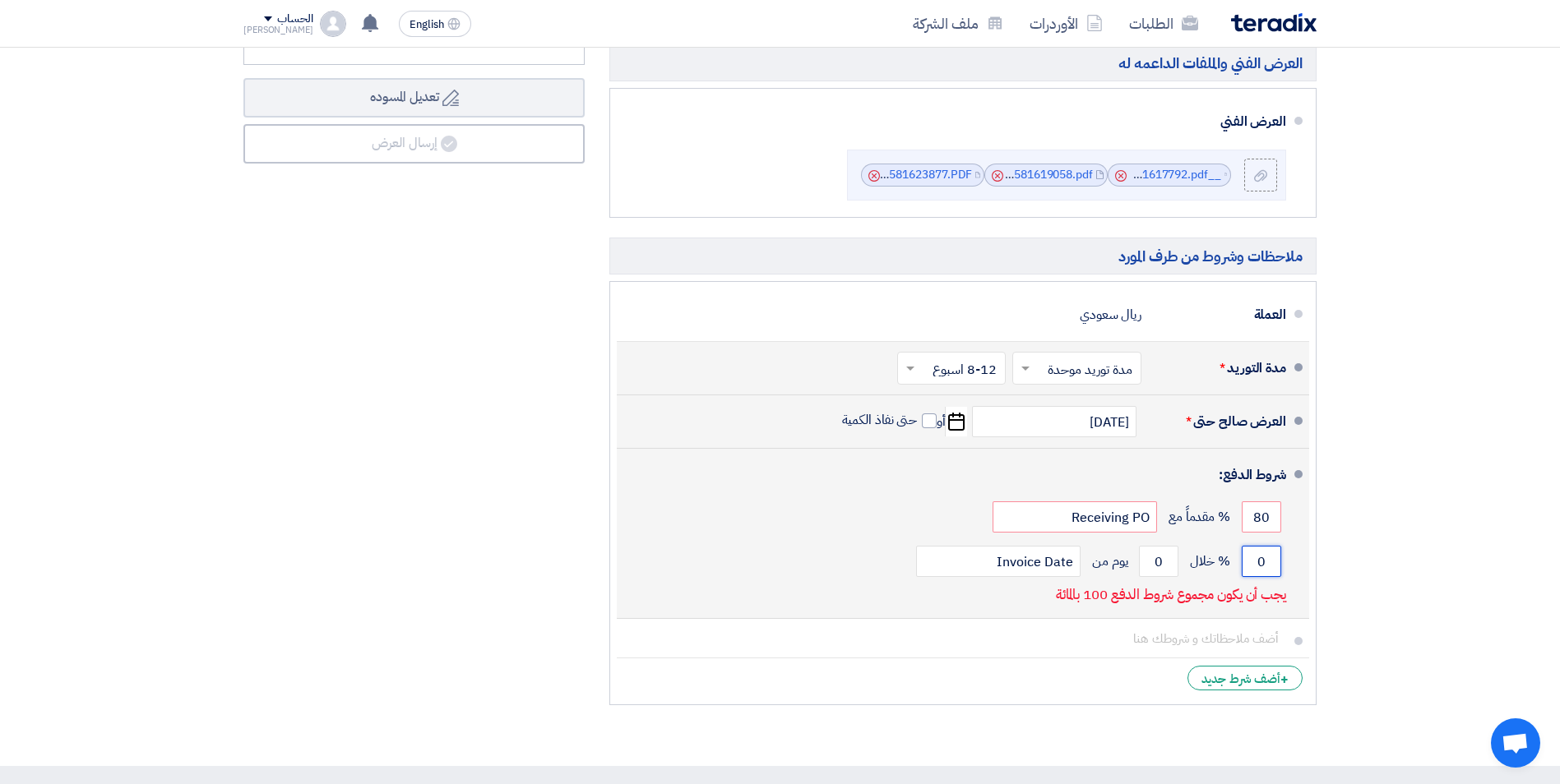
click at [1265, 566] on input "0" at bounding box center [1261, 562] width 39 height 31
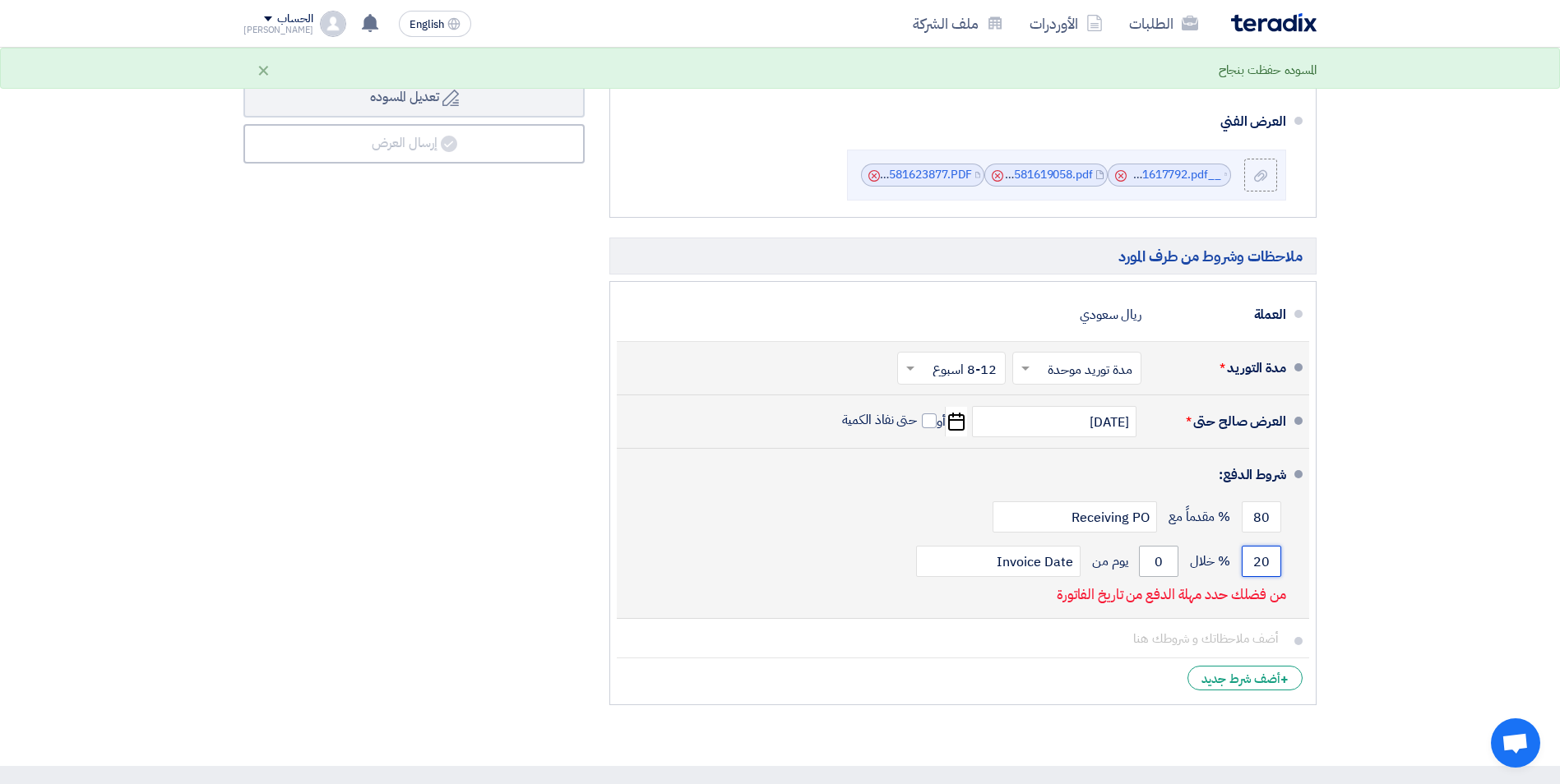
type input "20"
click at [1153, 566] on input "0" at bounding box center [1159, 562] width 39 height 31
click at [1031, 568] on input "Invoice Date" at bounding box center [998, 562] width 165 height 31
click at [1153, 566] on input "0" at bounding box center [1159, 562] width 39 height 31
click at [1157, 567] on input "0" at bounding box center [1159, 562] width 39 height 31
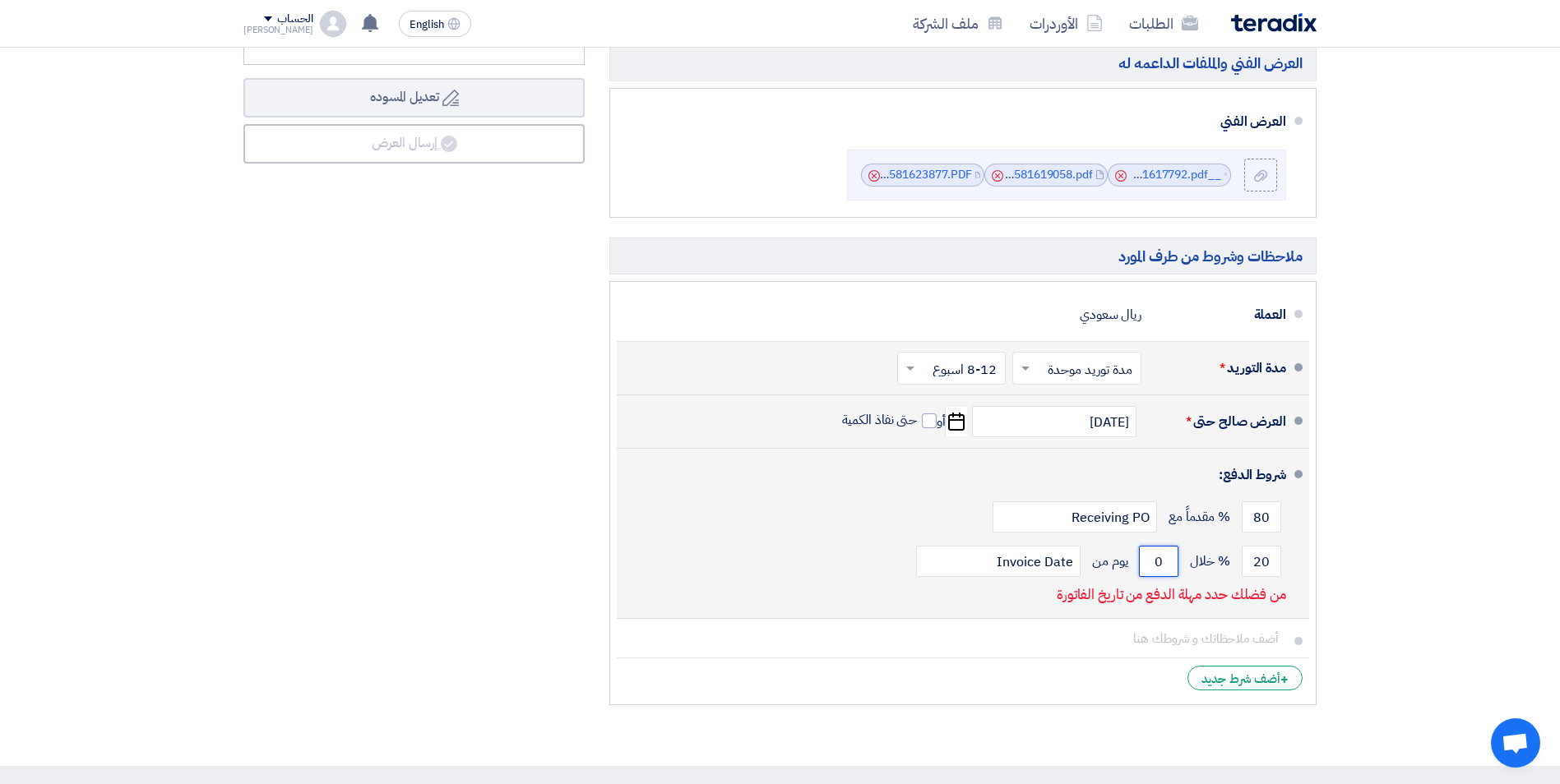
click at [1160, 565] on input "0" at bounding box center [1159, 562] width 39 height 31
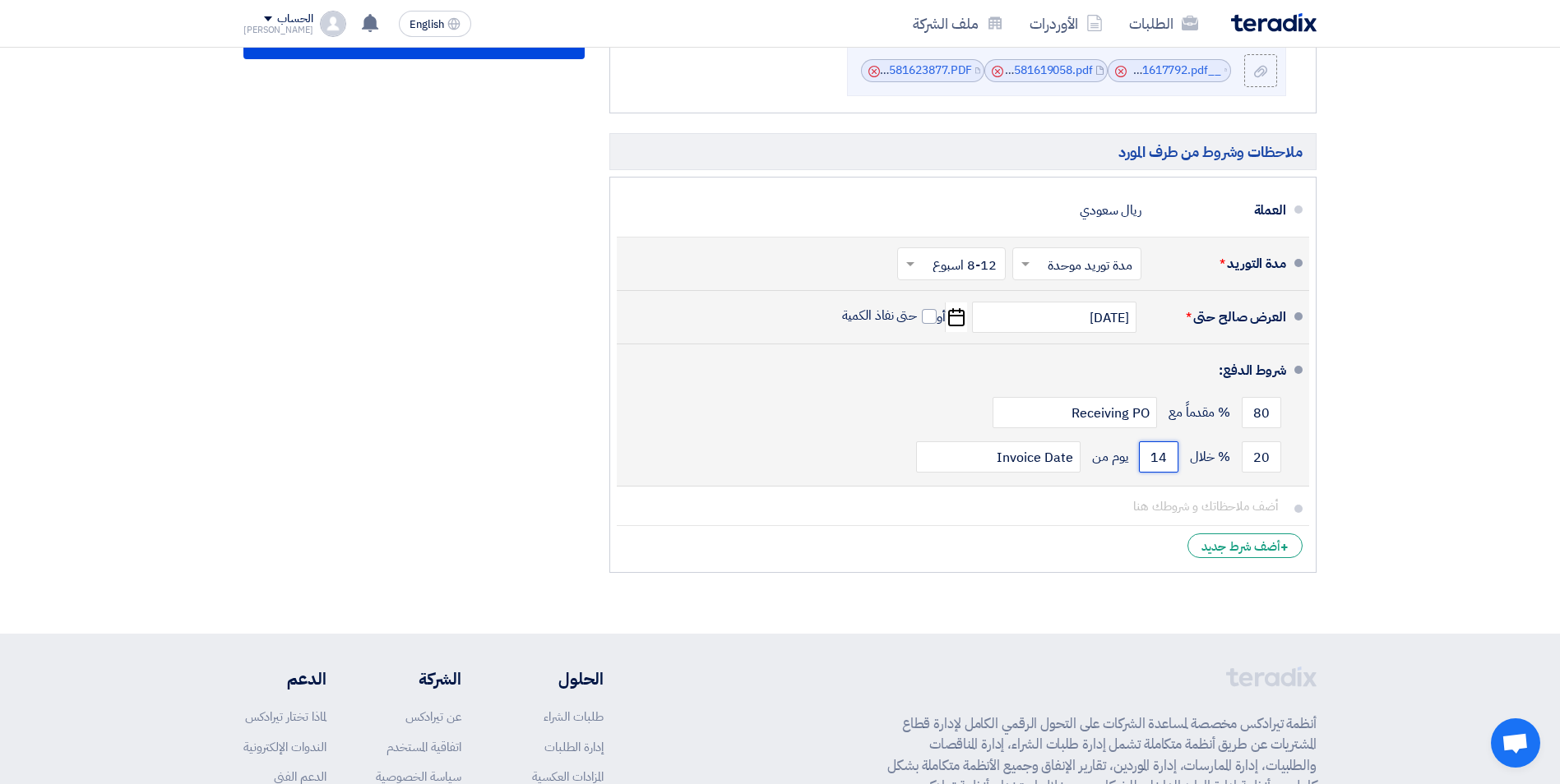
scroll to position [740, 0]
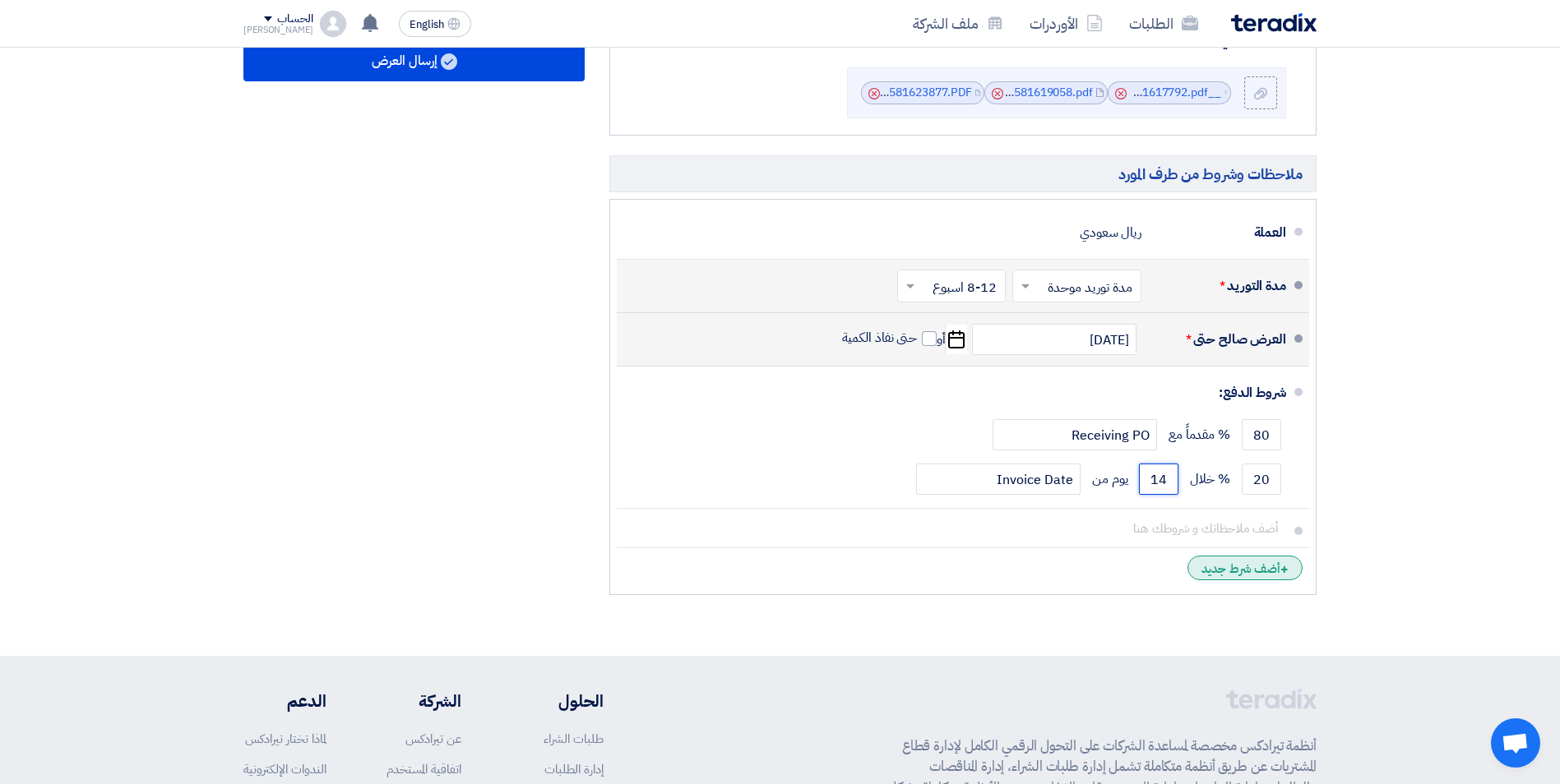
type input "14"
click at [1226, 576] on div "+ أضف شرط جديد" at bounding box center [1244, 569] width 115 height 25
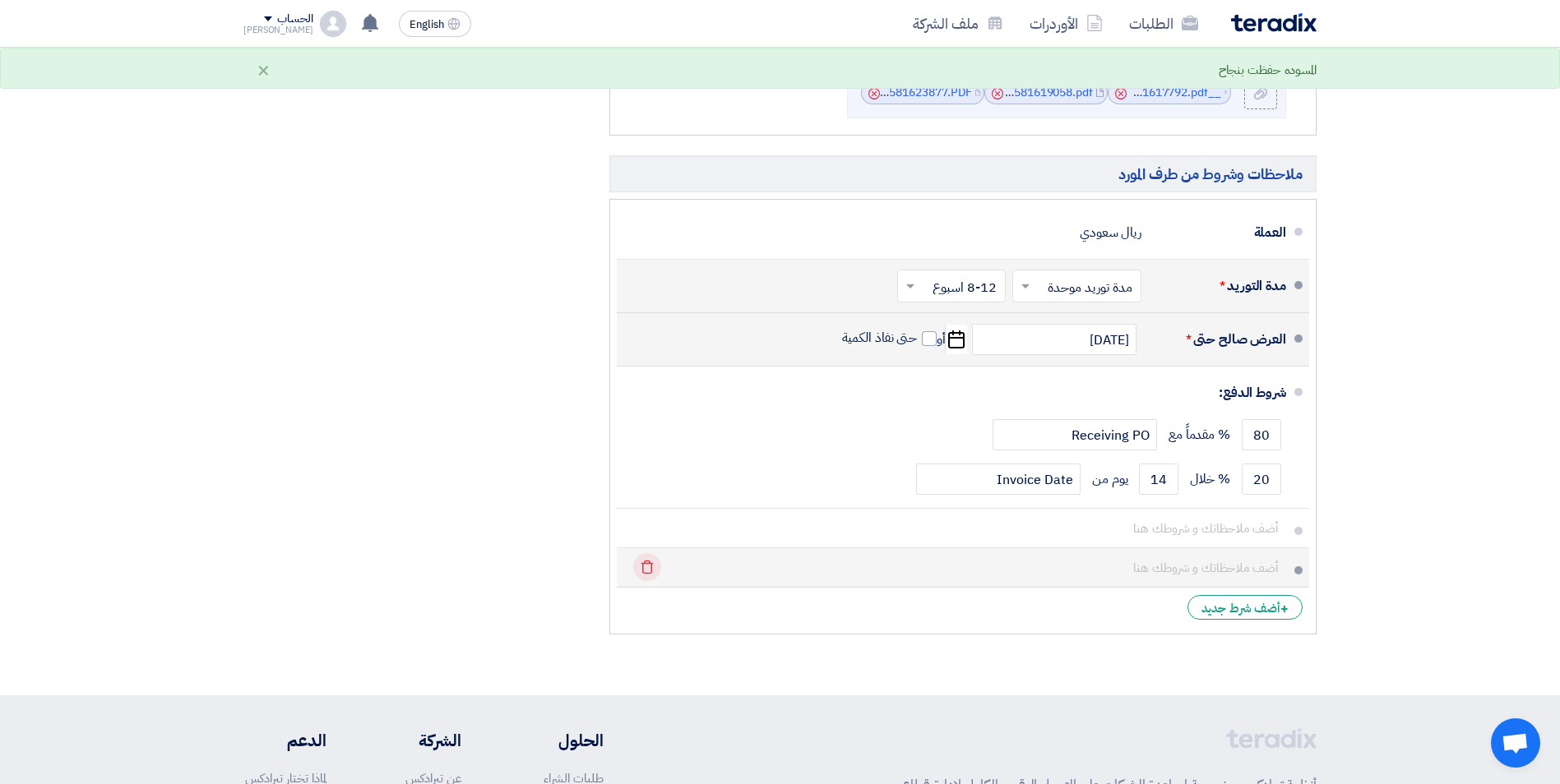
click at [643, 569] on icon "Delete" at bounding box center [646, 567] width 28 height 28
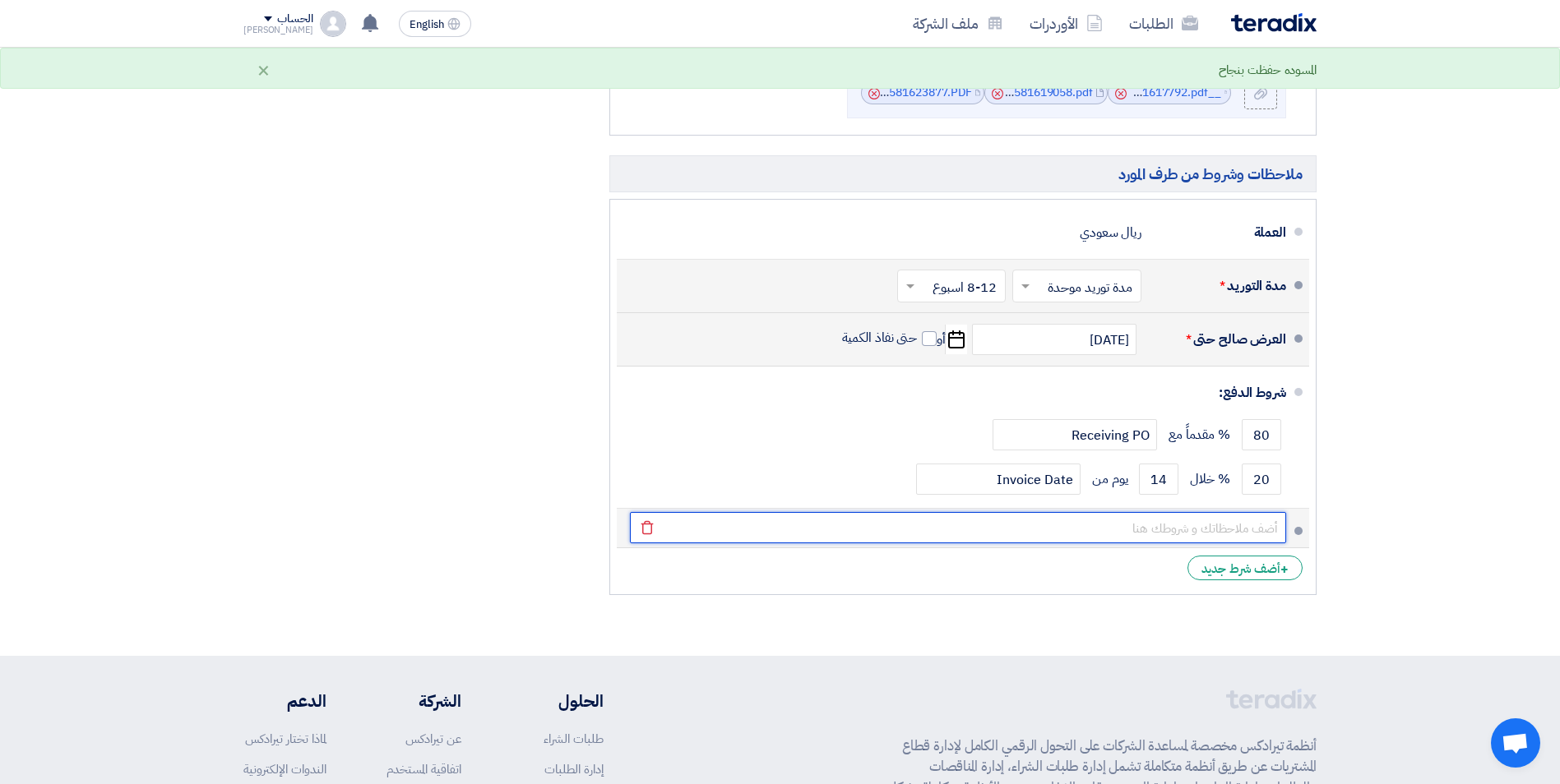
click at [1232, 532] on input "text" at bounding box center [958, 528] width 656 height 31
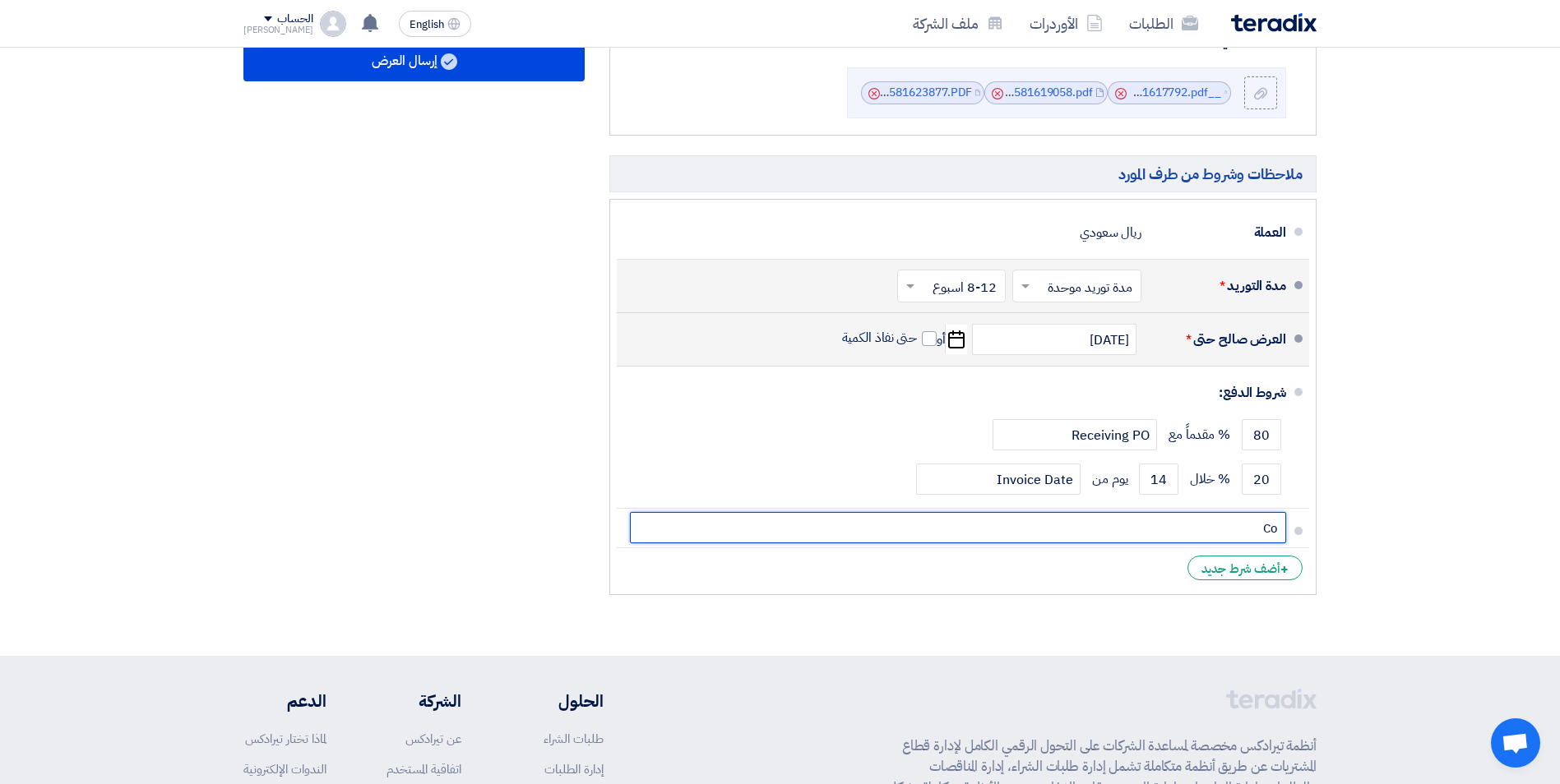
type input "C"
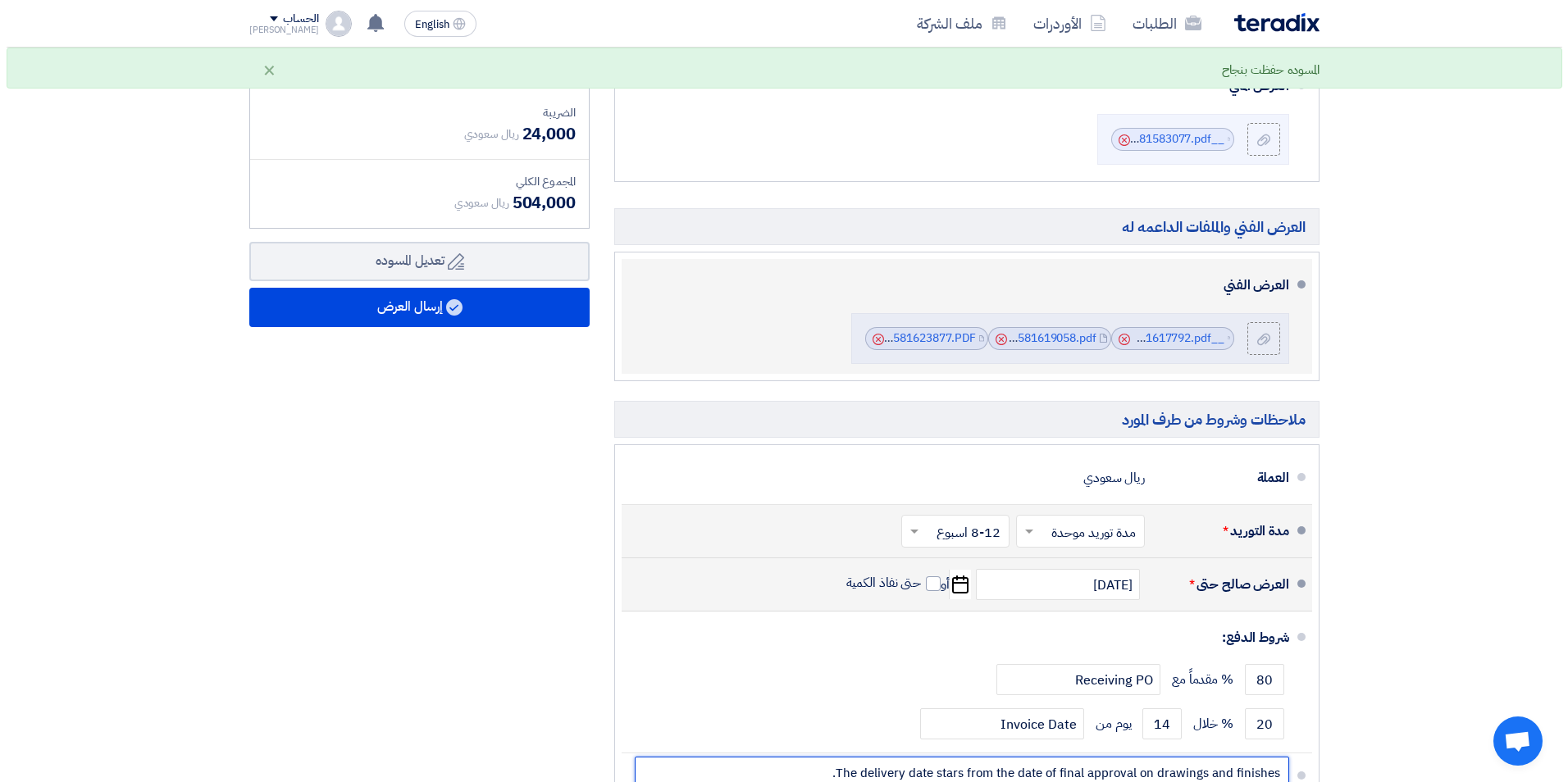
scroll to position [410, 0]
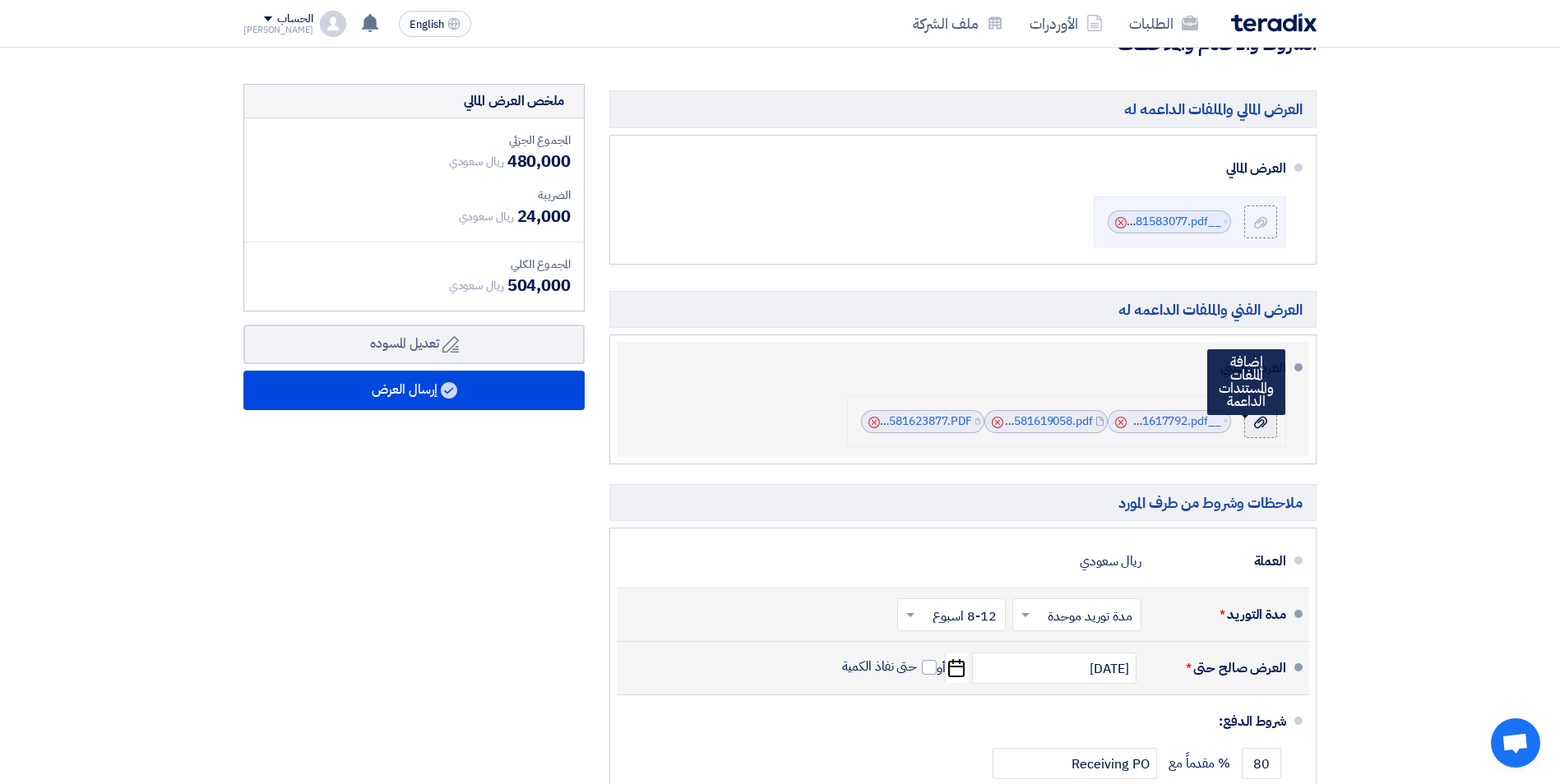
type input "The delivery date stars from the date of final approval on drawings and finishe…"
click at [1267, 424] on div at bounding box center [1260, 422] width 20 height 16
click at [0, 0] on input "file" at bounding box center [0, 0] width 0 height 0
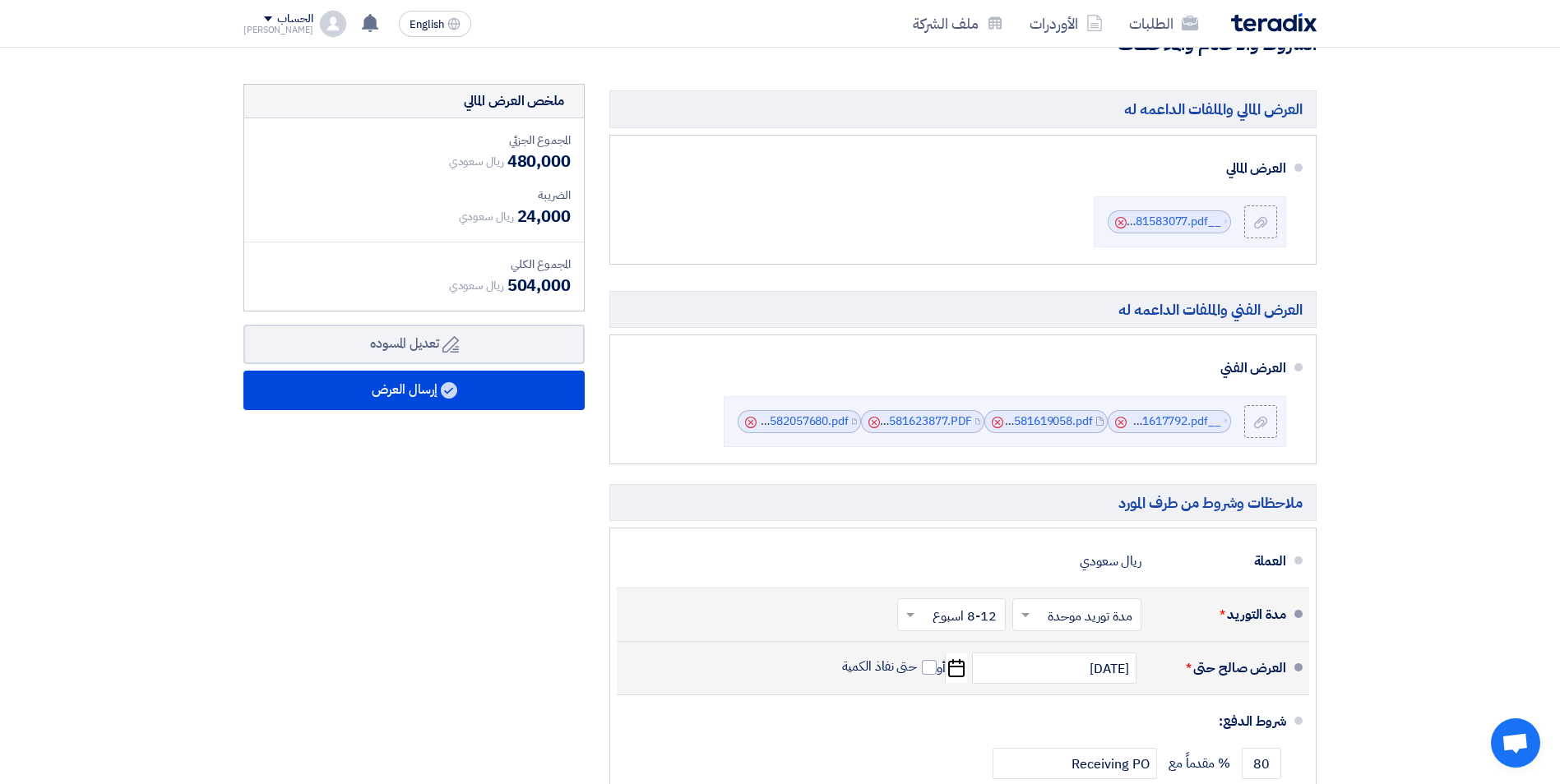
click at [1062, 618] on input "text" at bounding box center [1073, 617] width 121 height 24
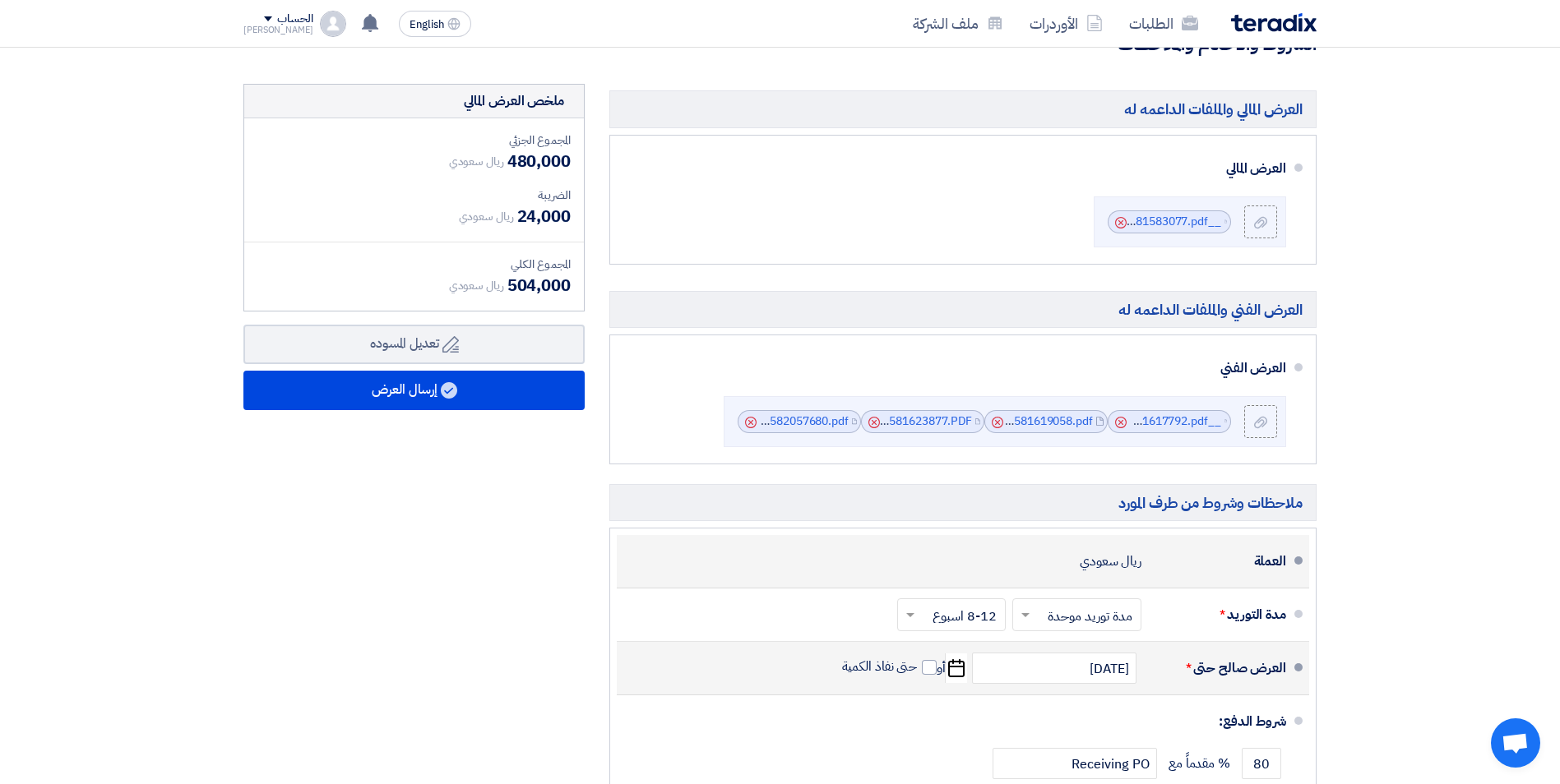
click at [756, 562] on div "العملة ريال سعودي" at bounding box center [958, 562] width 656 height 39
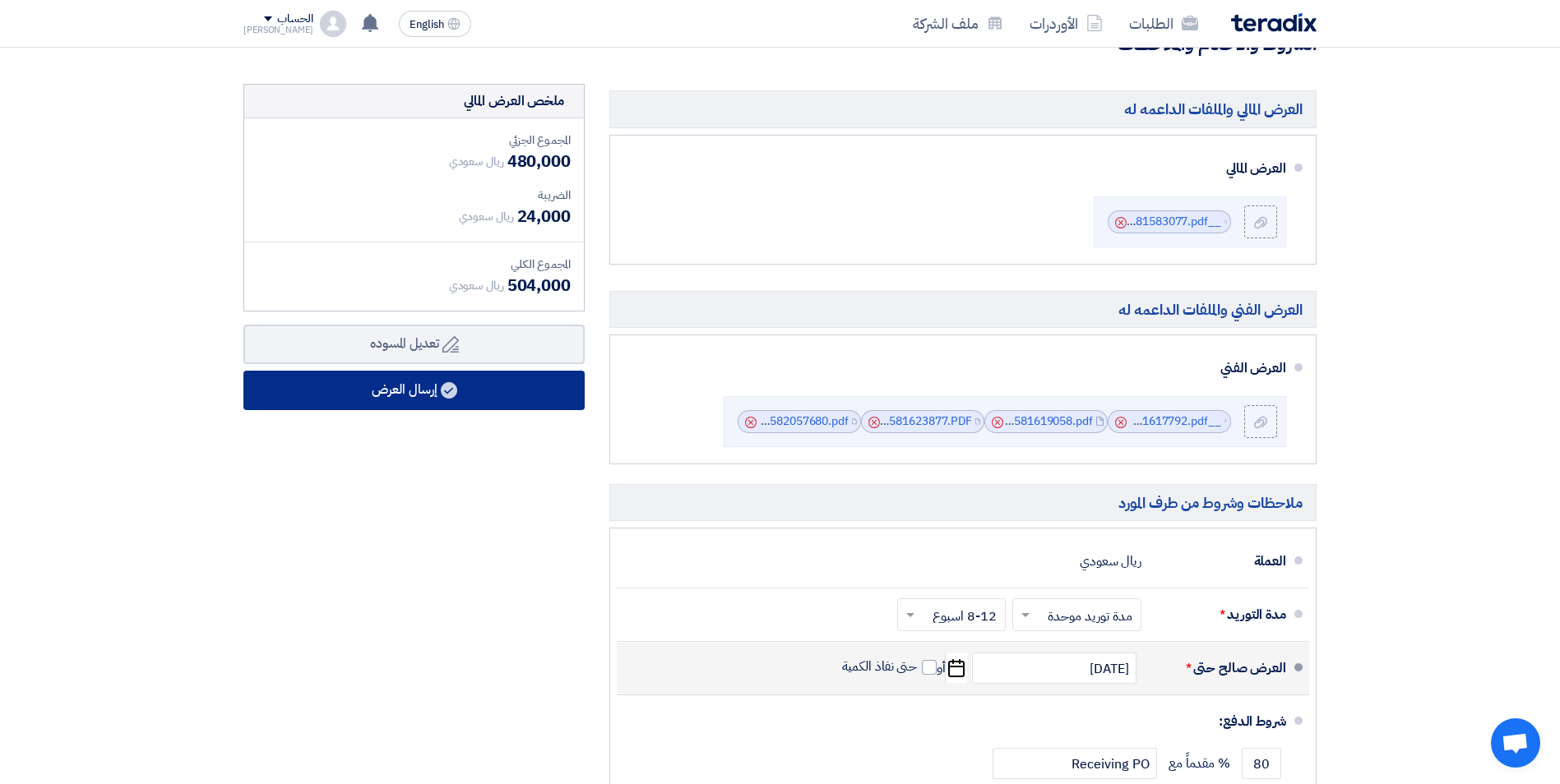
click at [408, 397] on button "إرسال العرض" at bounding box center [413, 391] width 341 height 39
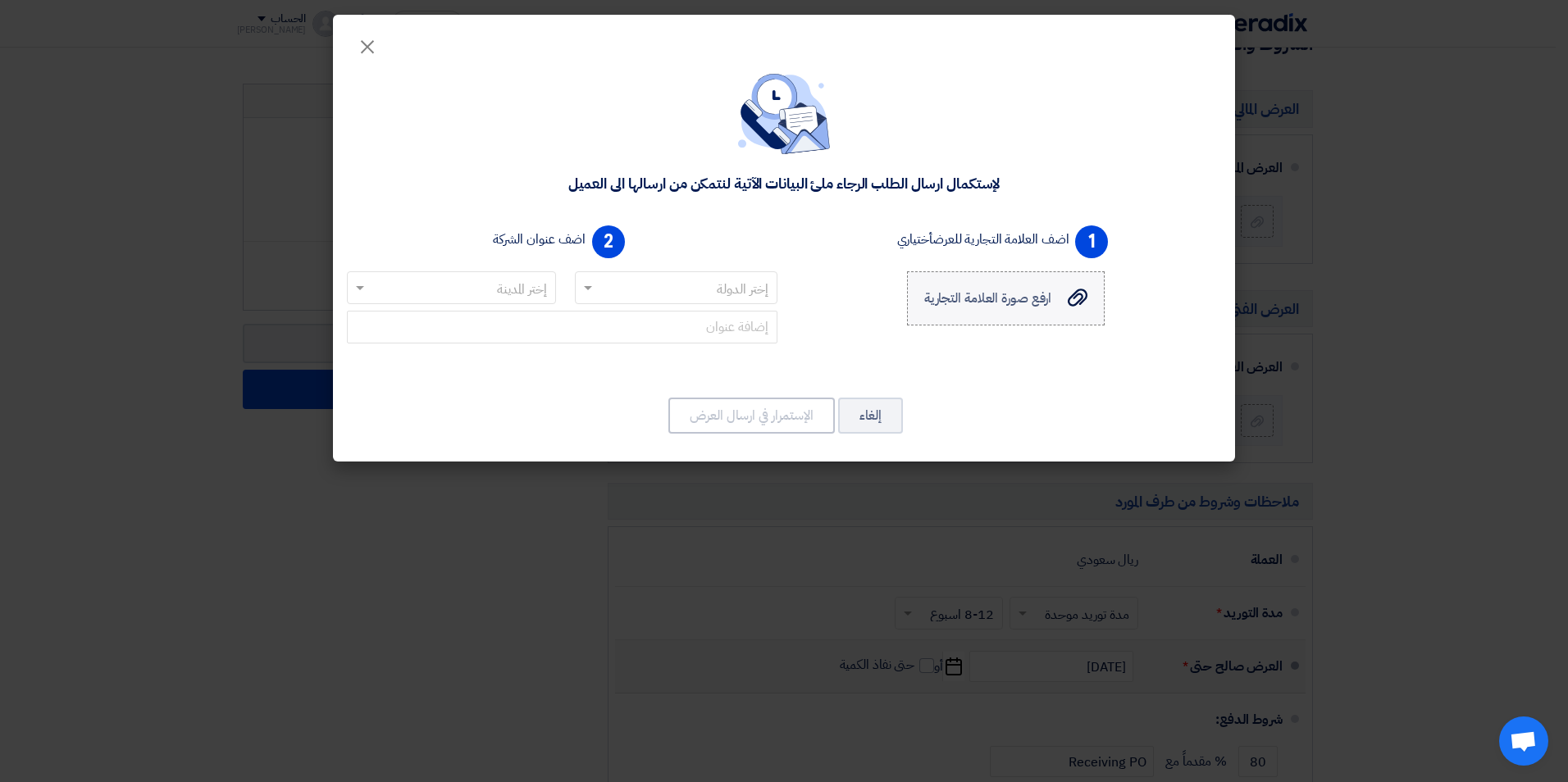
click at [1073, 300] on icon "ارفع صورة العلامة التجارية" at bounding box center [1077, 297] width 20 height 20
click at [0, 0] on input "ارفع صورة العلامة التجارية ارفع صورة العلامة التجارية" at bounding box center [0, 0] width 0 height 0
click at [1077, 297] on icon "ارفع صورة العلامة التجارية" at bounding box center [1077, 297] width 20 height 20
click at [0, 0] on input "ارفع صورة العلامة التجارية ارفع صورة العلامة التجارية" at bounding box center [0, 0] width 0 height 0
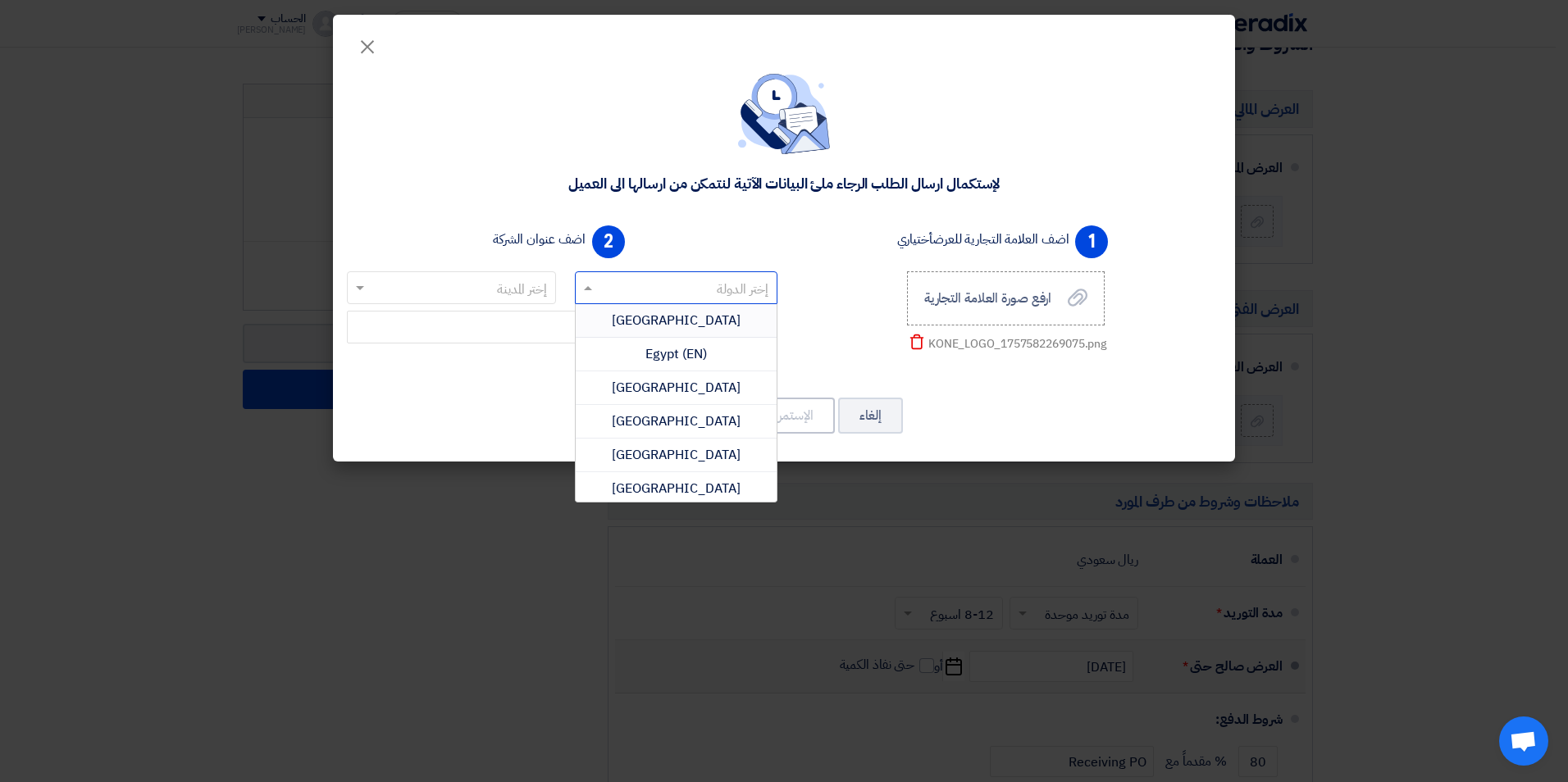
click at [587, 284] on span at bounding box center [586, 288] width 20 height 20
type input "sa"
click at [679, 423] on span "[GEOGRAPHIC_DATA]" at bounding box center [675, 422] width 129 height 20
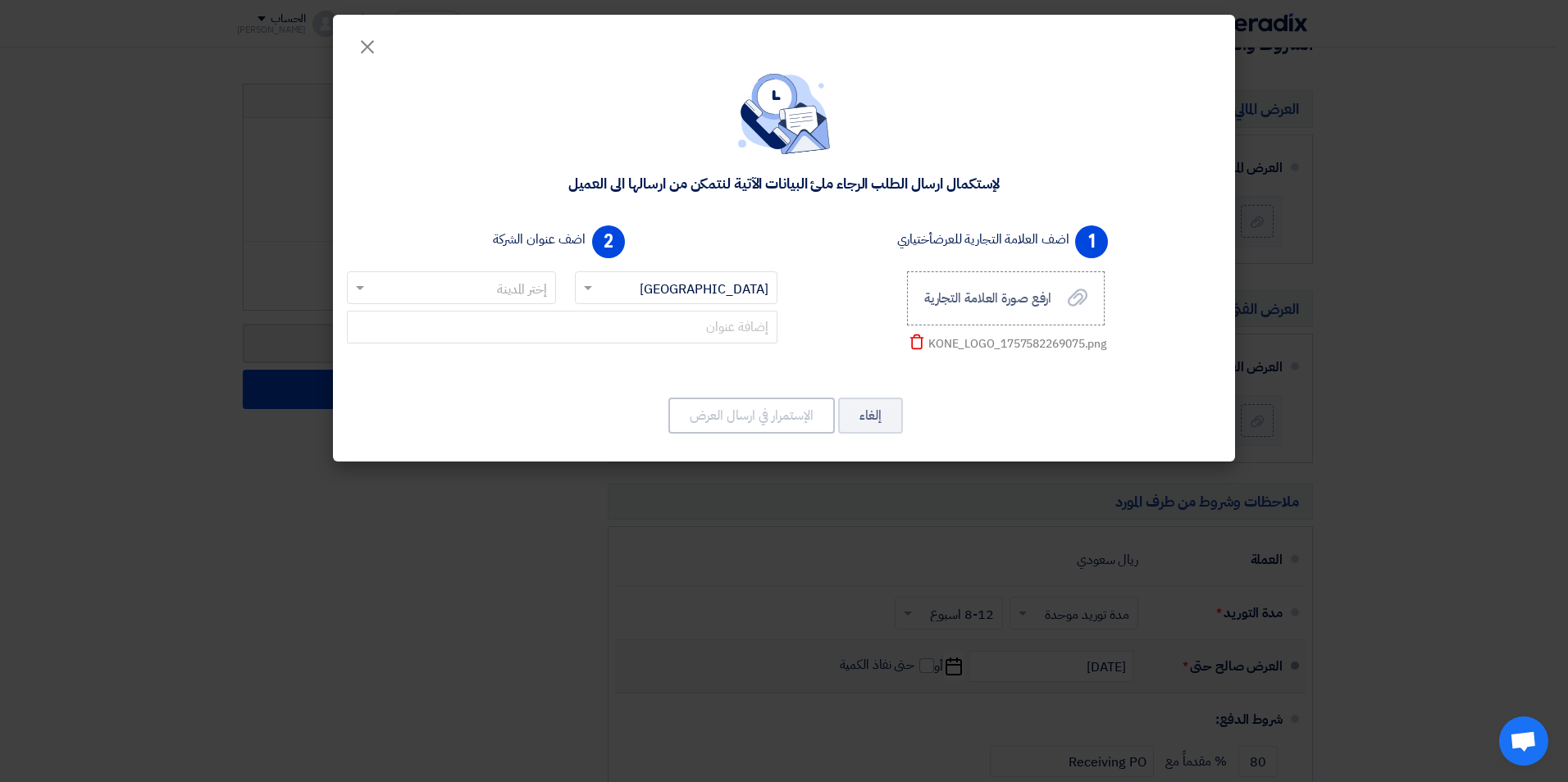
click at [418, 289] on input "text" at bounding box center [460, 288] width 177 height 27
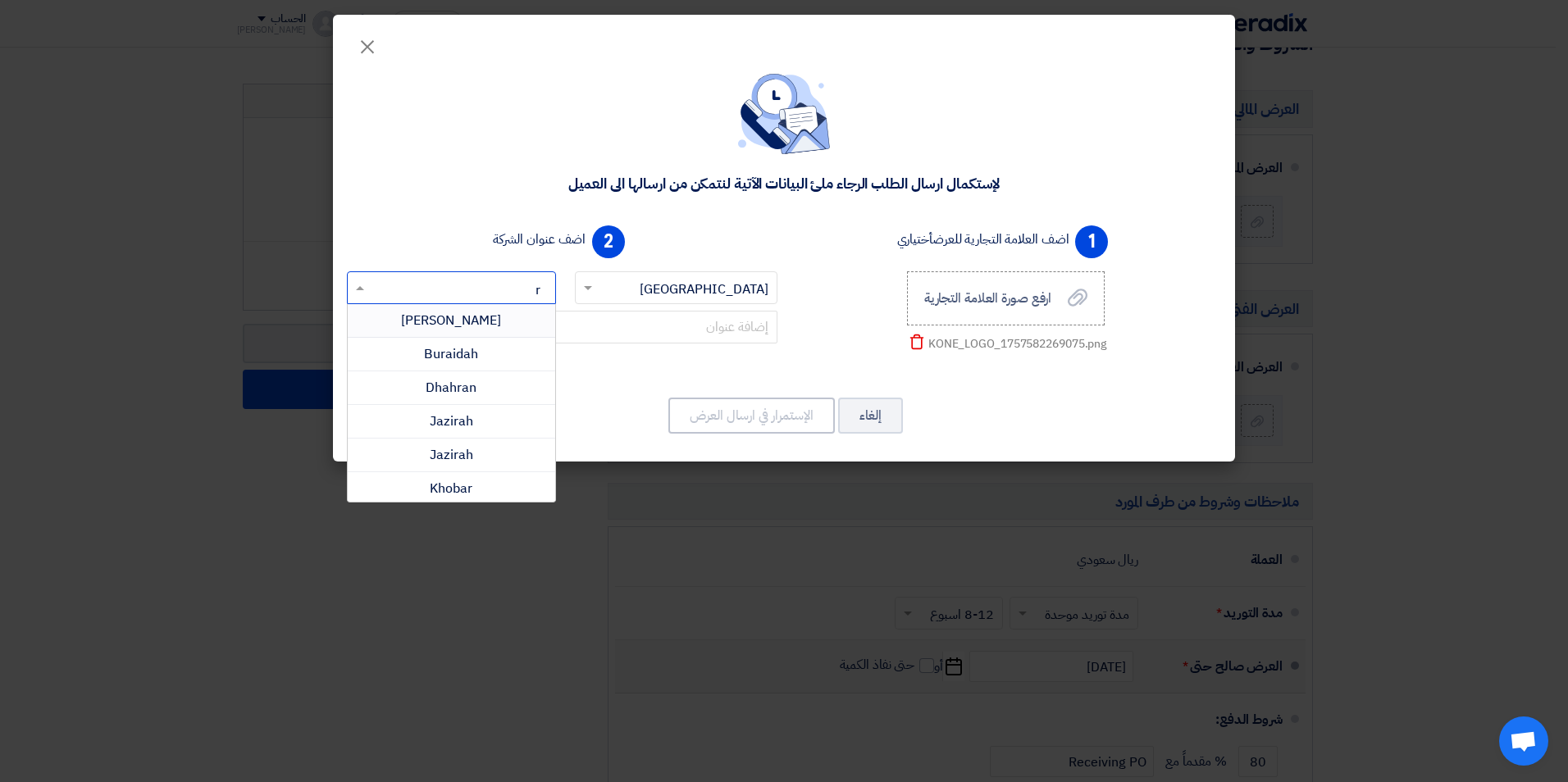
type input "ri"
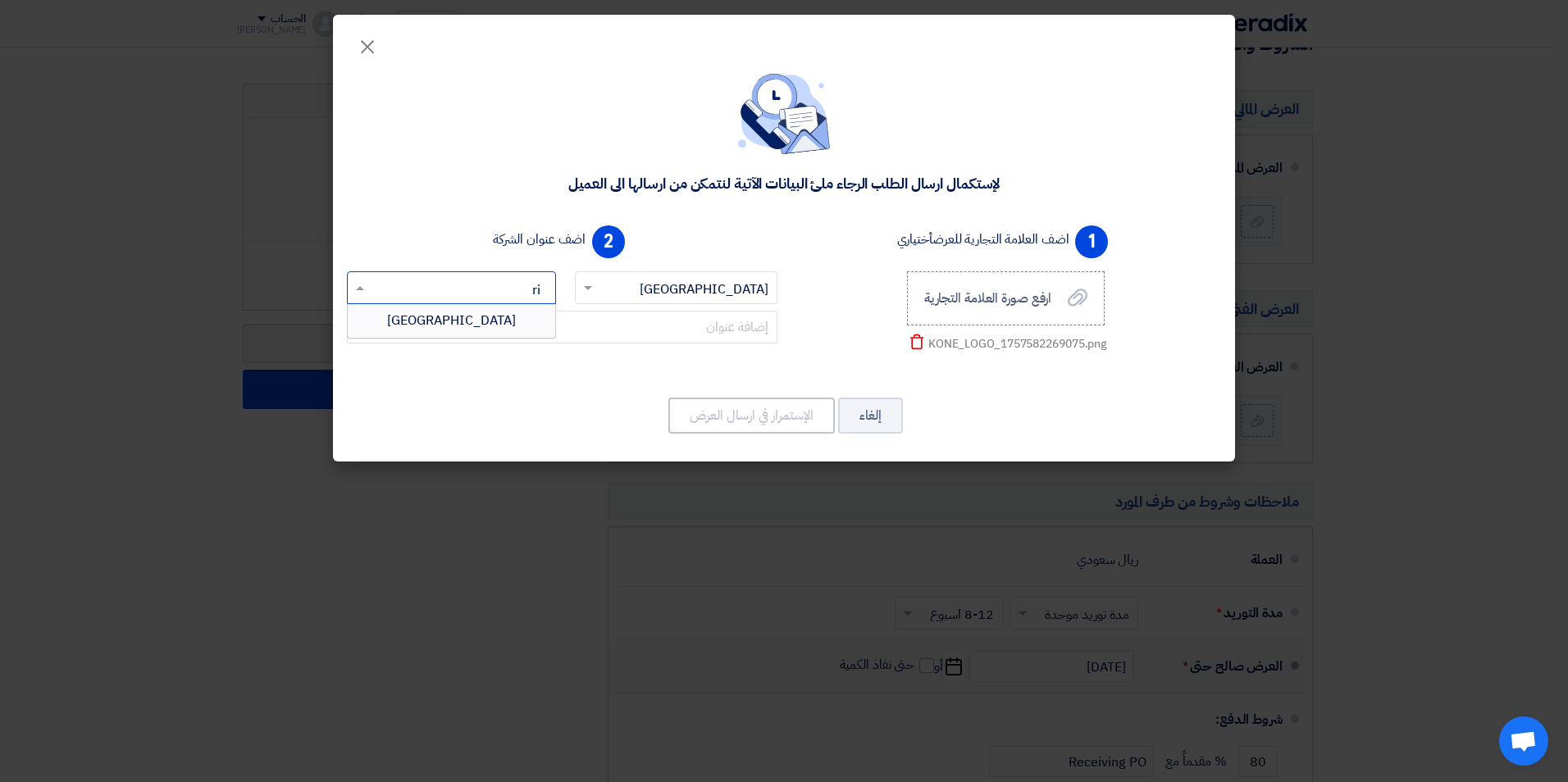
click at [480, 319] on div "[GEOGRAPHIC_DATA]" at bounding box center [452, 320] width 208 height 33
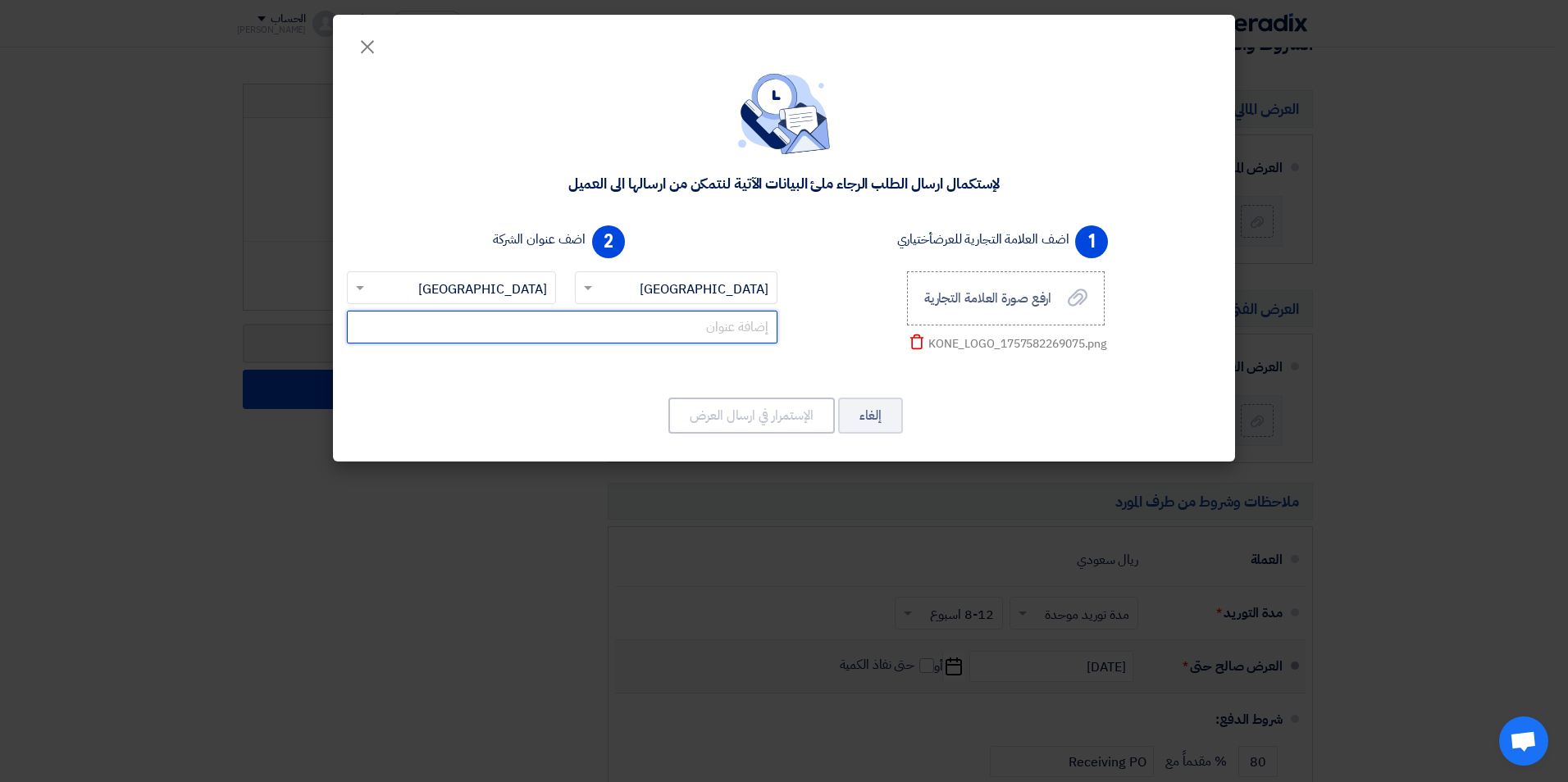
click at [750, 332] on input "text" at bounding box center [562, 327] width 430 height 33
click at [816, 372] on div "1 اضف العلامة التجارية للعرض أختياري ارفع صورة العلامة التجارية ارفع صورة العلا…" at bounding box center [784, 301] width 887 height 164
click at [717, 333] on input "text" at bounding box center [562, 327] width 430 height 33
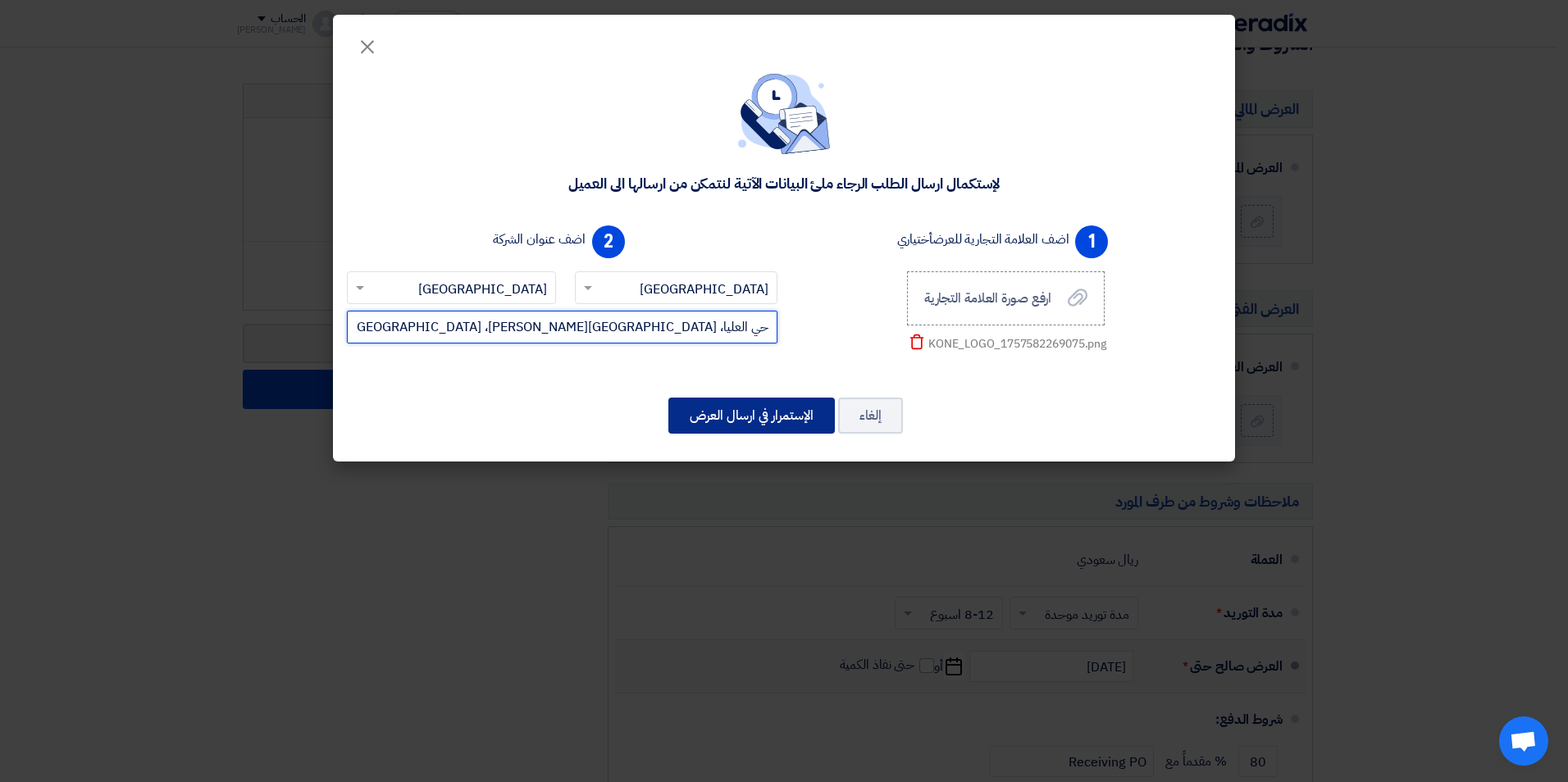
type input "حي العليا، [GEOGRAPHIC_DATA][PERSON_NAME]، [GEOGRAPHIC_DATA]، [GEOGRAPHIC_DATA]"
click at [757, 413] on button "الإستمرار في ارسال العرض" at bounding box center [752, 415] width 167 height 36
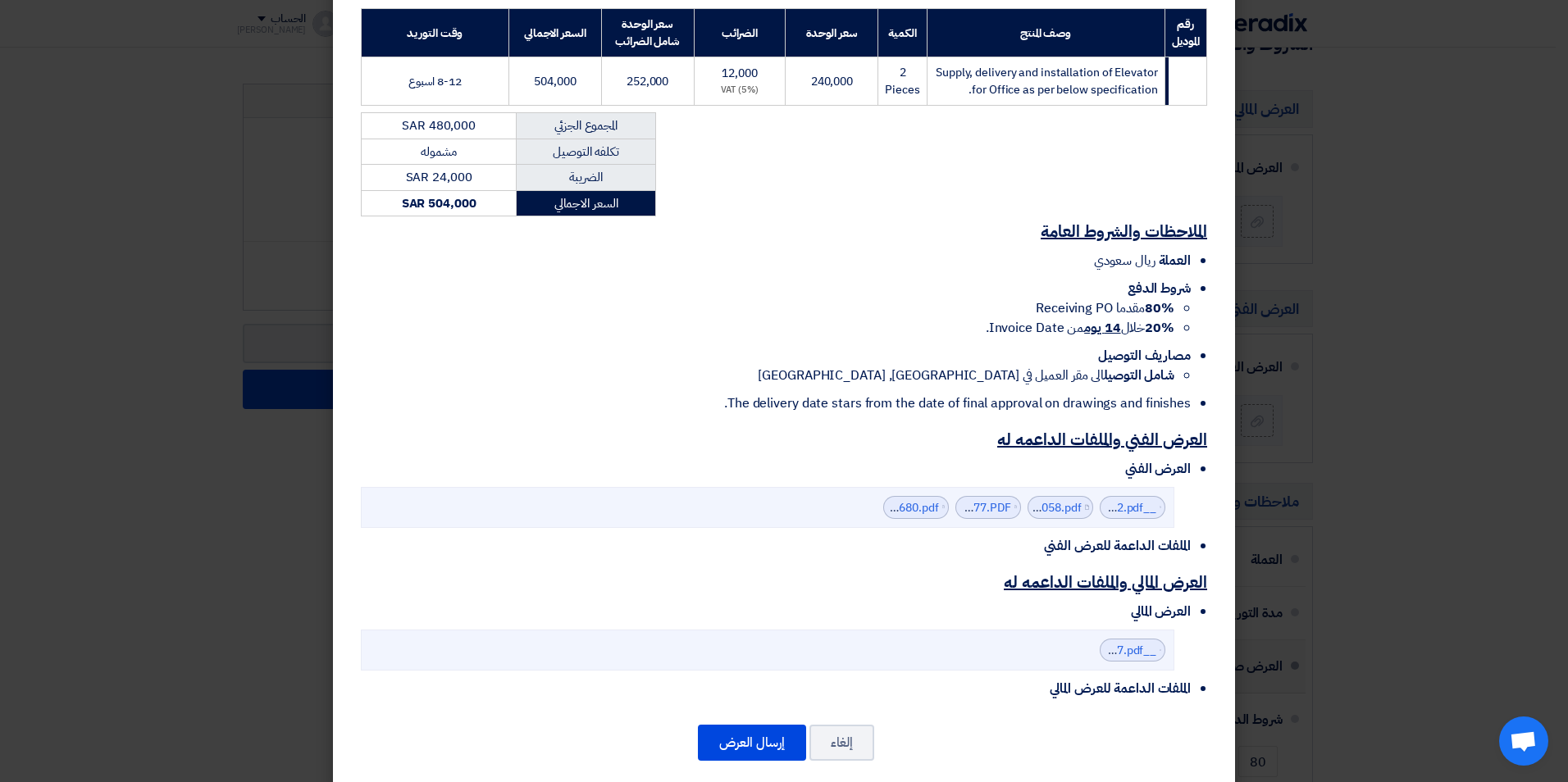
scroll to position [275, 0]
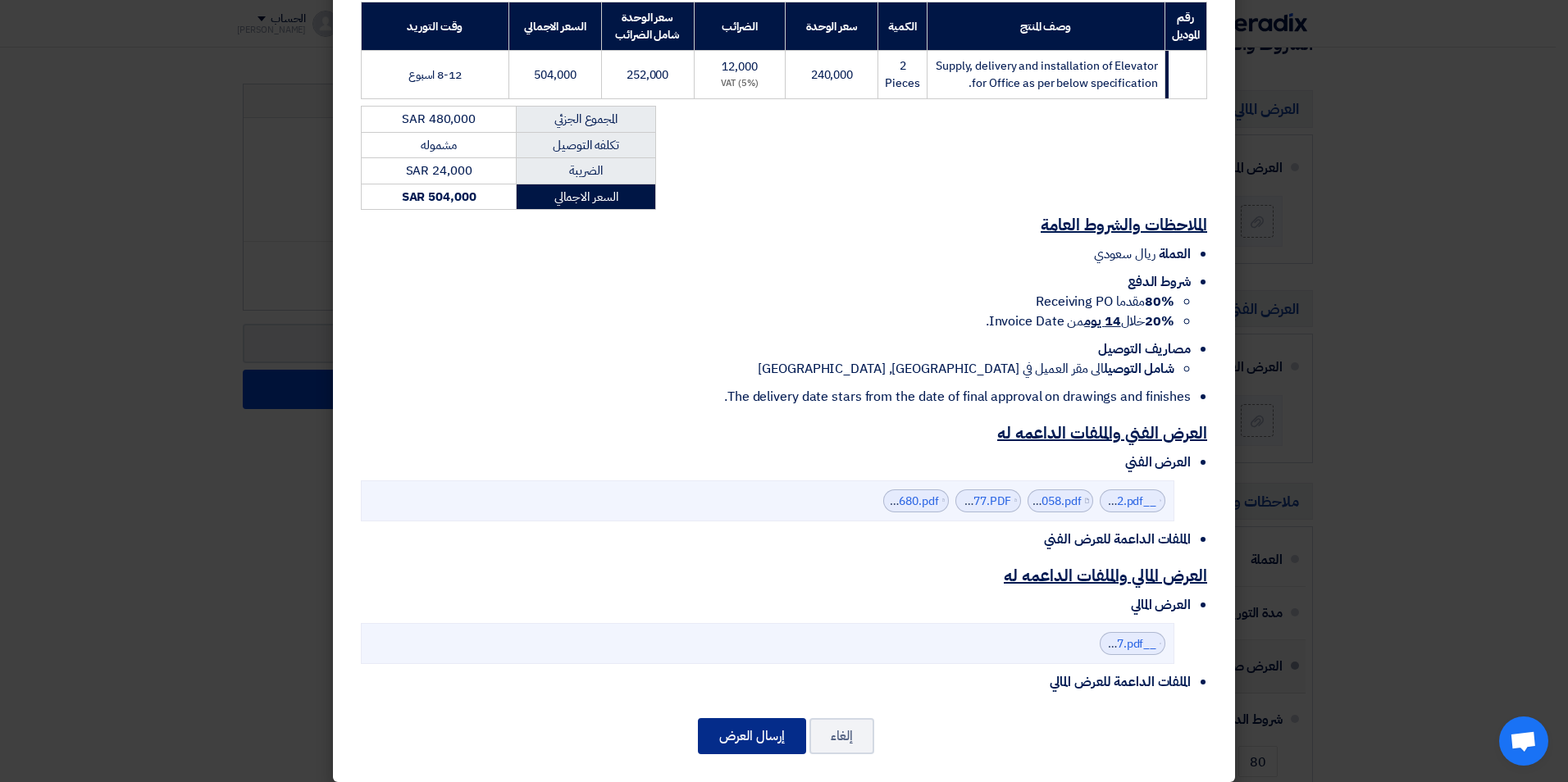
click at [760, 718] on button "إرسال العرض" at bounding box center [752, 736] width 108 height 36
